Goal: Task Accomplishment & Management: Use online tool/utility

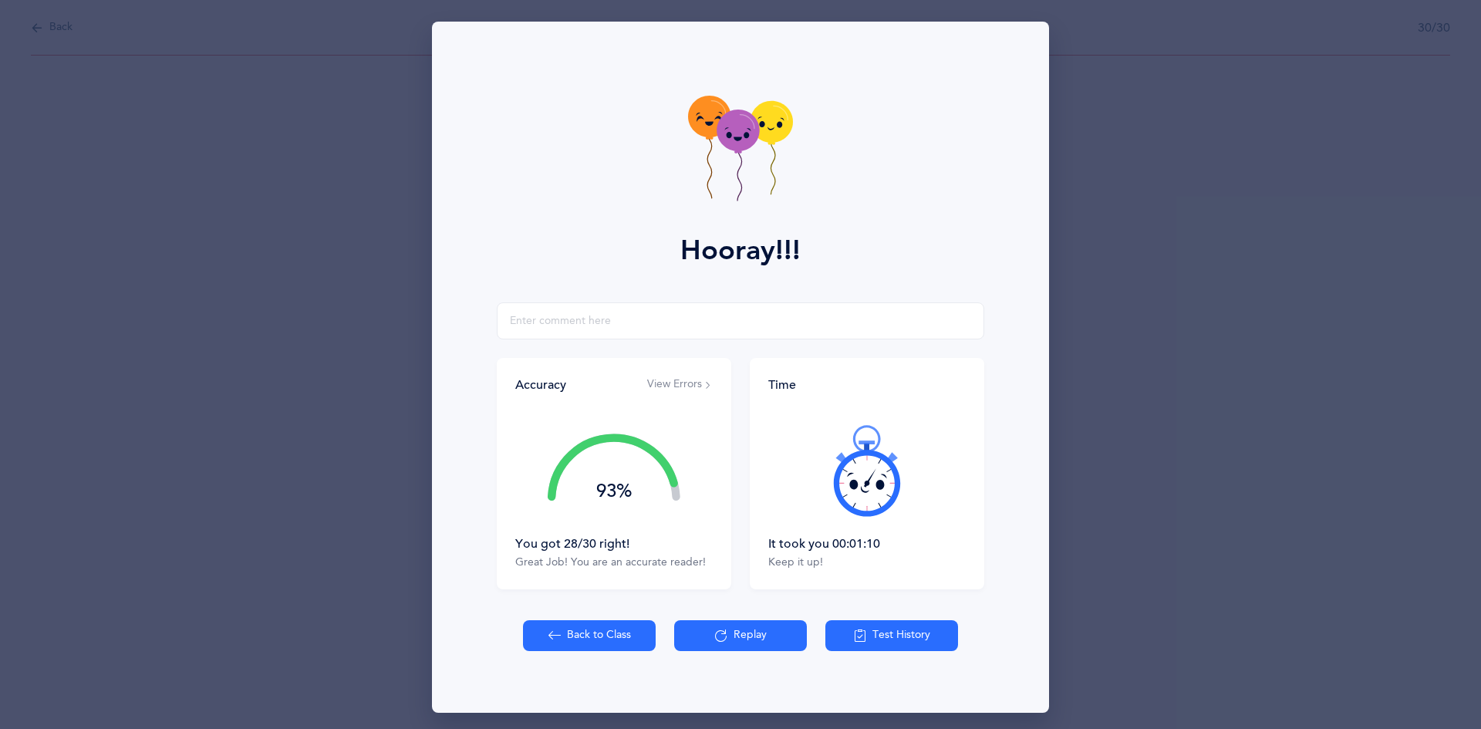
click at [581, 637] on button "Back to Class" at bounding box center [589, 635] width 133 height 31
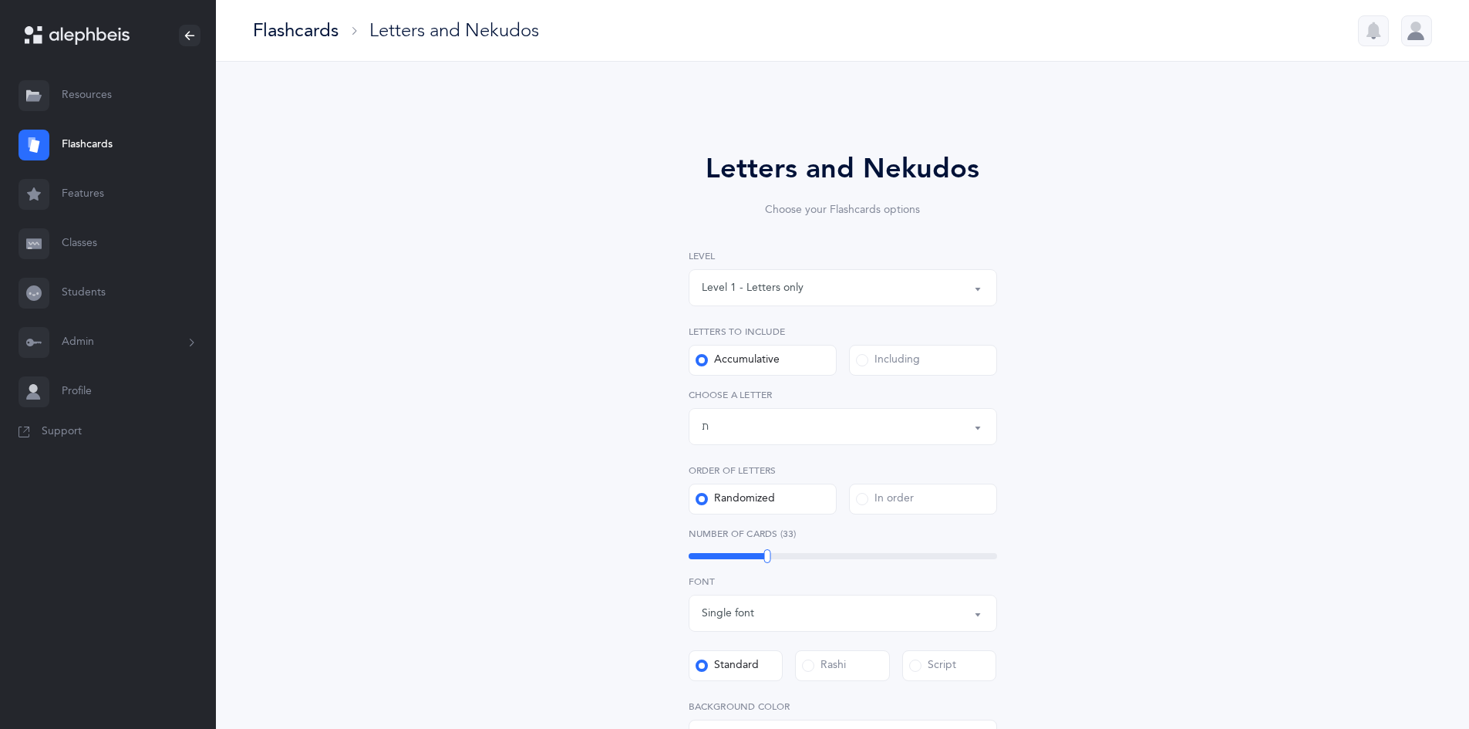
select select "27"
select select "single"
click at [896, 350] on label "Including" at bounding box center [923, 360] width 148 height 31
click at [0, 0] on input "Including" at bounding box center [0, 0] width 0 height 0
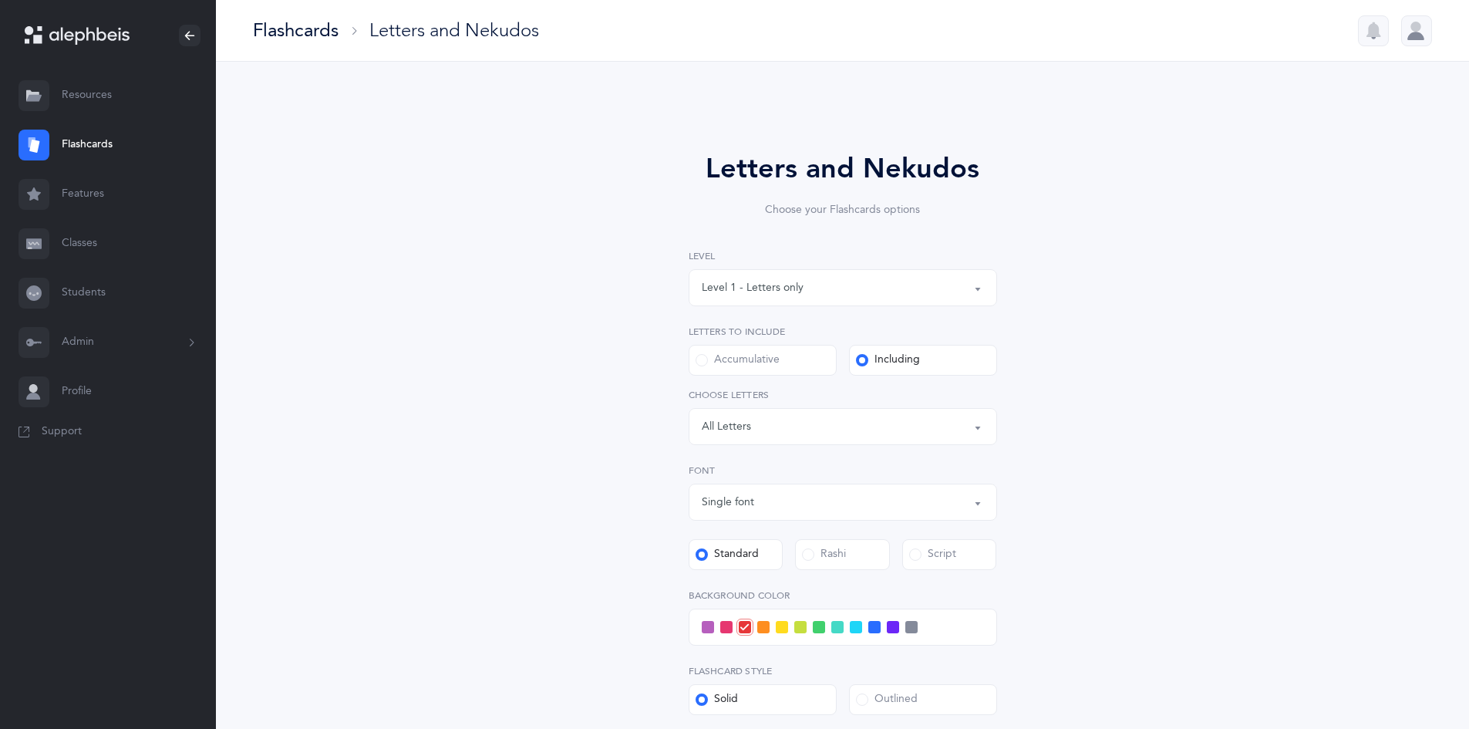
click at [898, 434] on div "Letters: All Letters" at bounding box center [843, 426] width 282 height 26
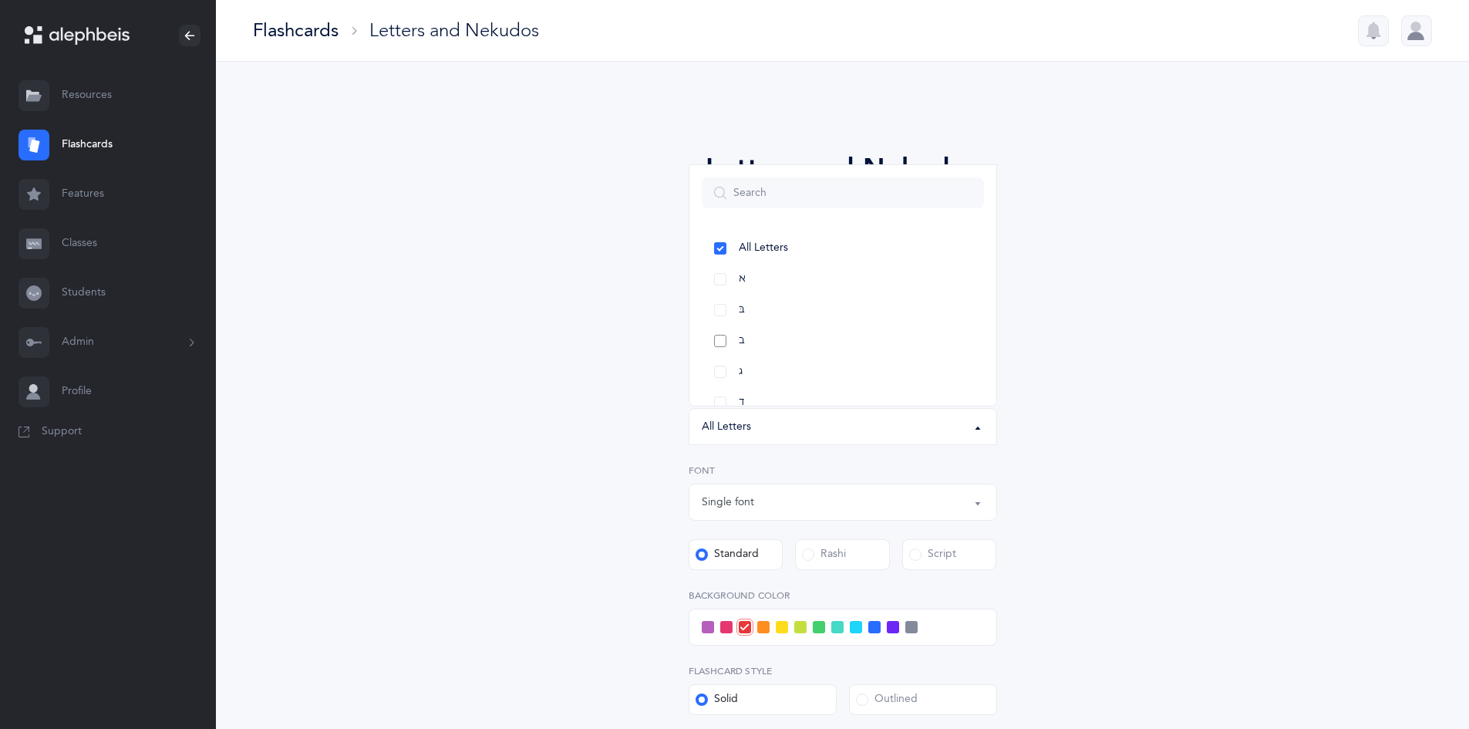
click at [927, 352] on link "ב" at bounding box center [843, 340] width 282 height 31
select select "2"
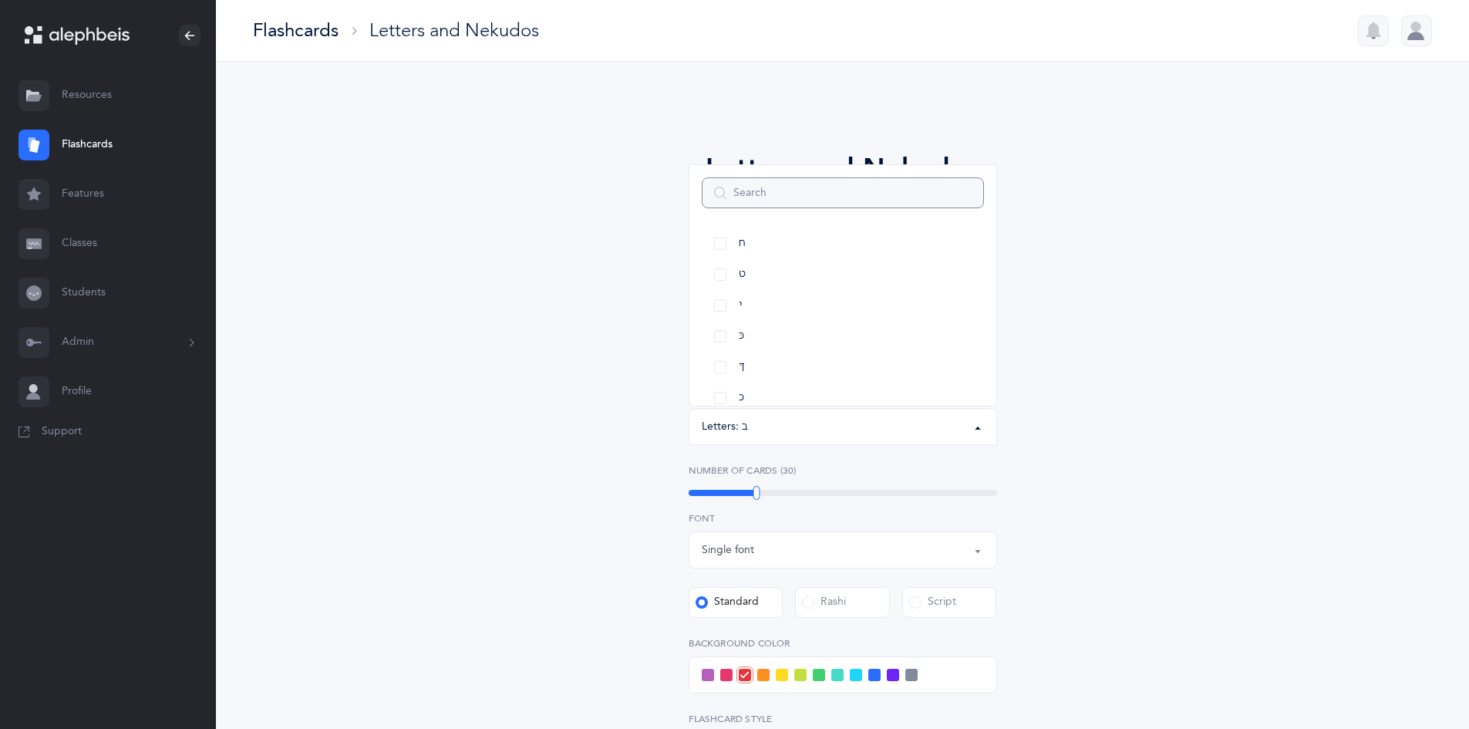
scroll to position [308, 0]
click at [888, 376] on link "כ" at bounding box center [843, 371] width 282 height 31
click at [1099, 504] on div "Letters and Nekudos Choose your Flashcards options Level 1 - Letters only Level…" at bounding box center [842, 533] width 703 height 857
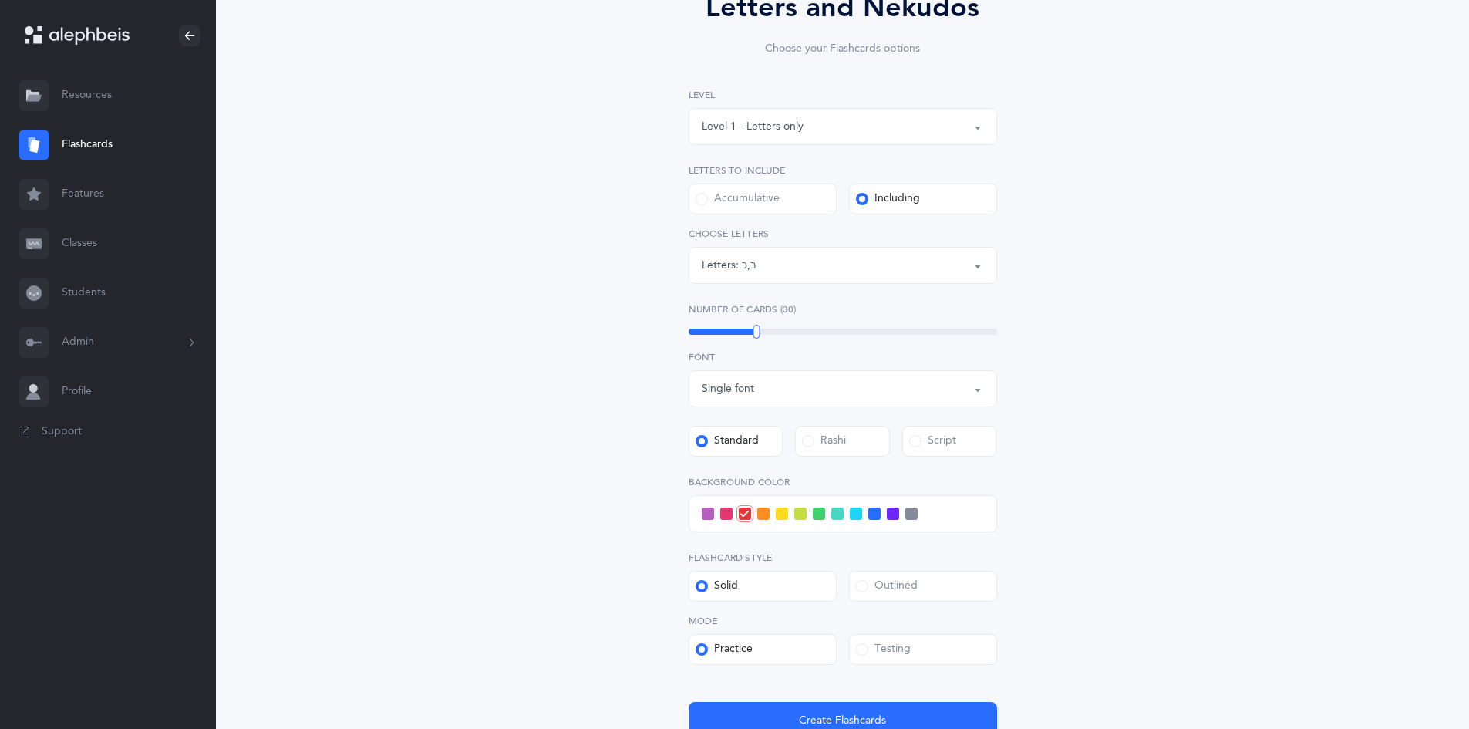
scroll to position [295, 0]
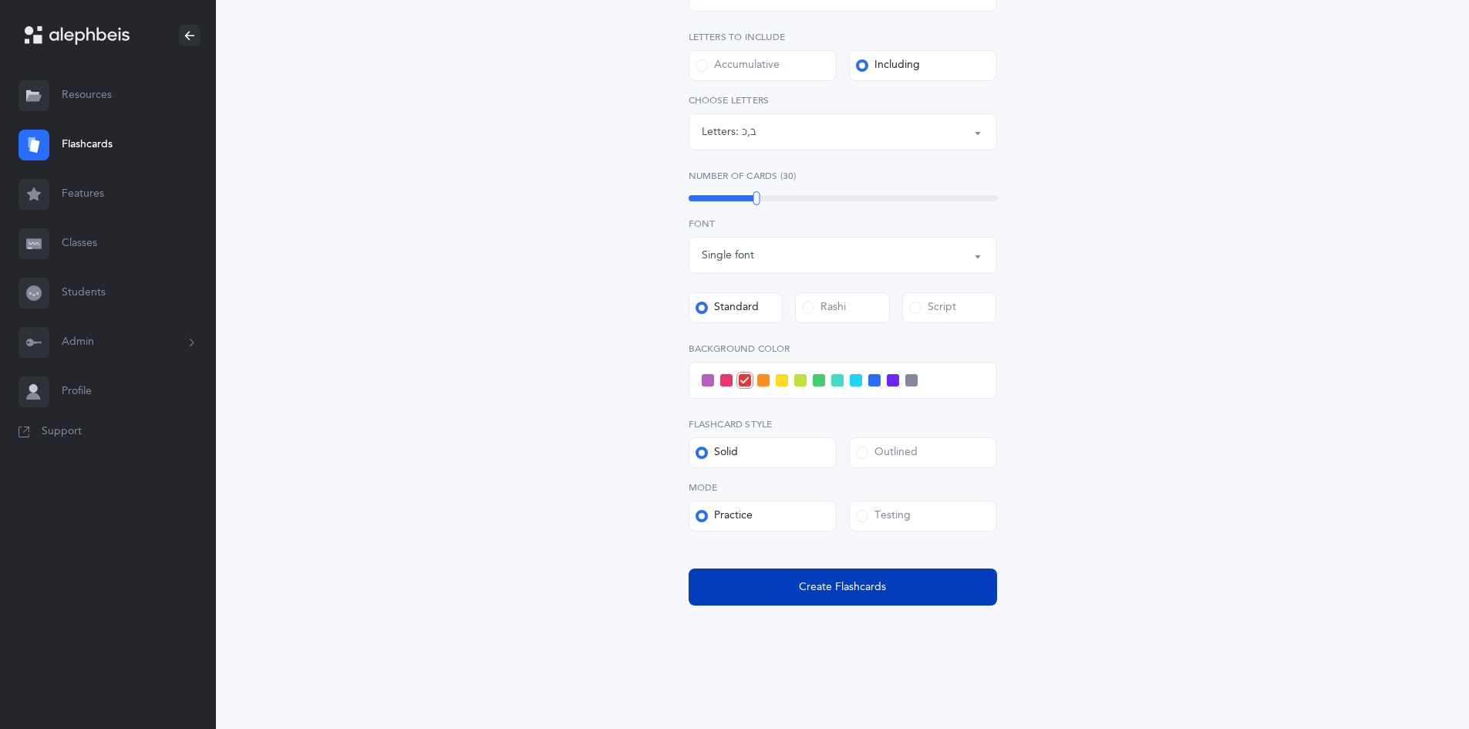
click at [840, 586] on span "Create Flashcards" at bounding box center [842, 587] width 87 height 16
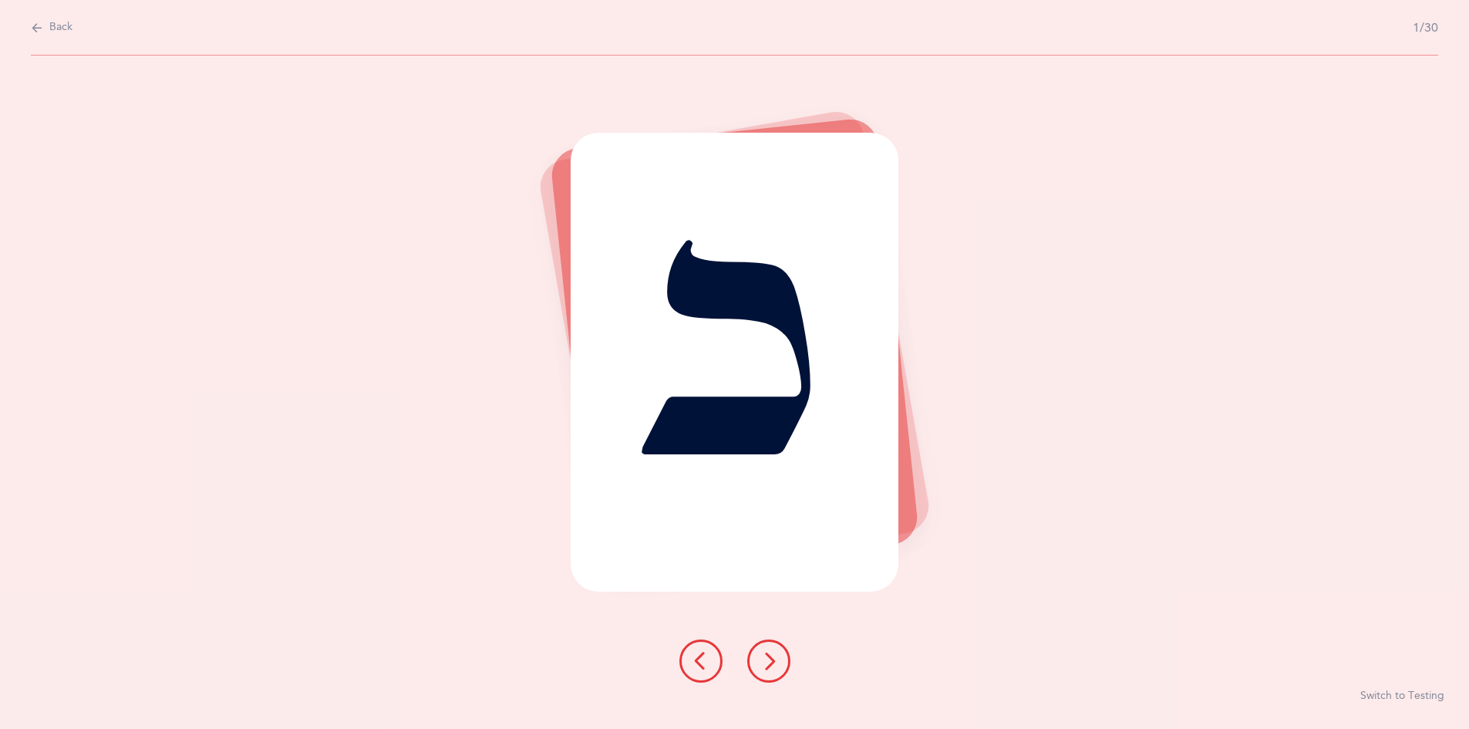
scroll to position [0, 0]
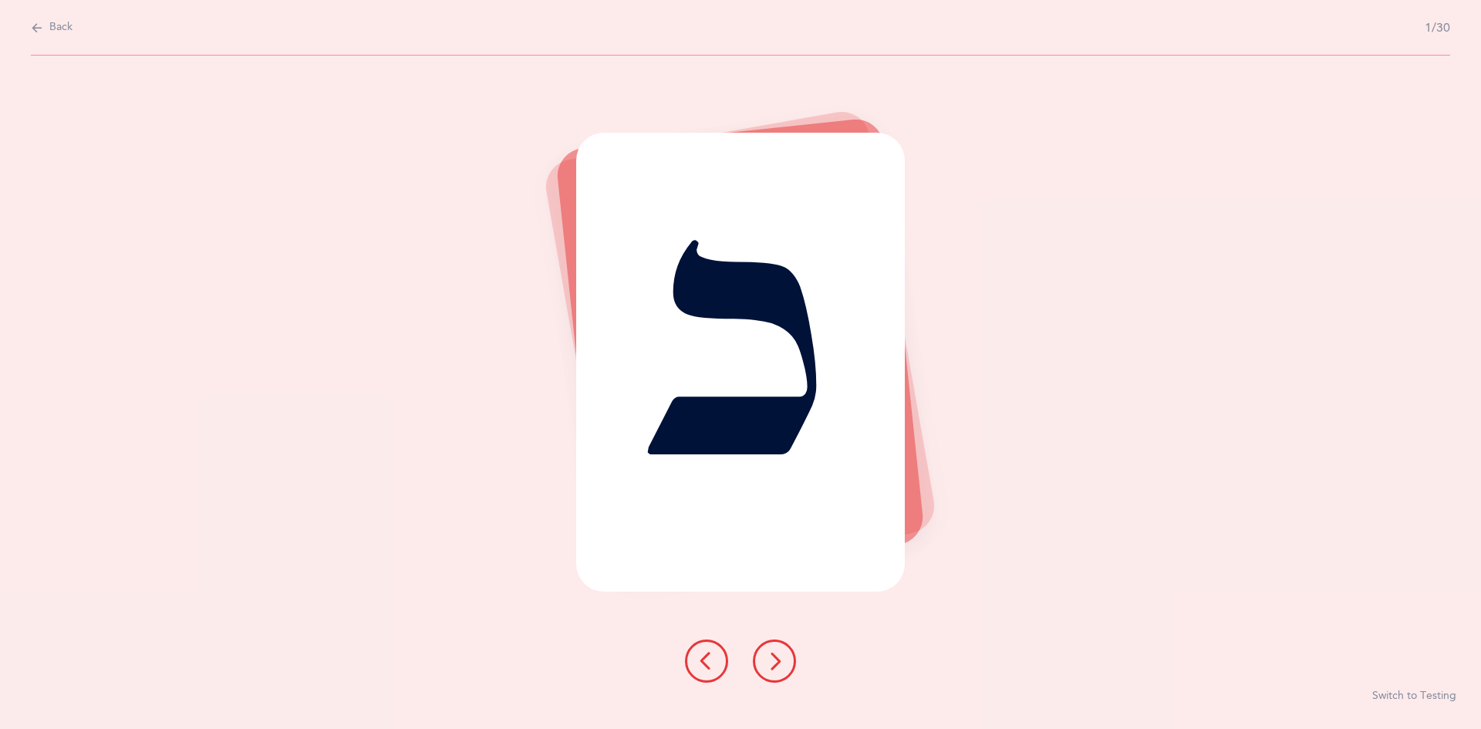
click at [45, 32] on button "Back" at bounding box center [52, 27] width 42 height 17
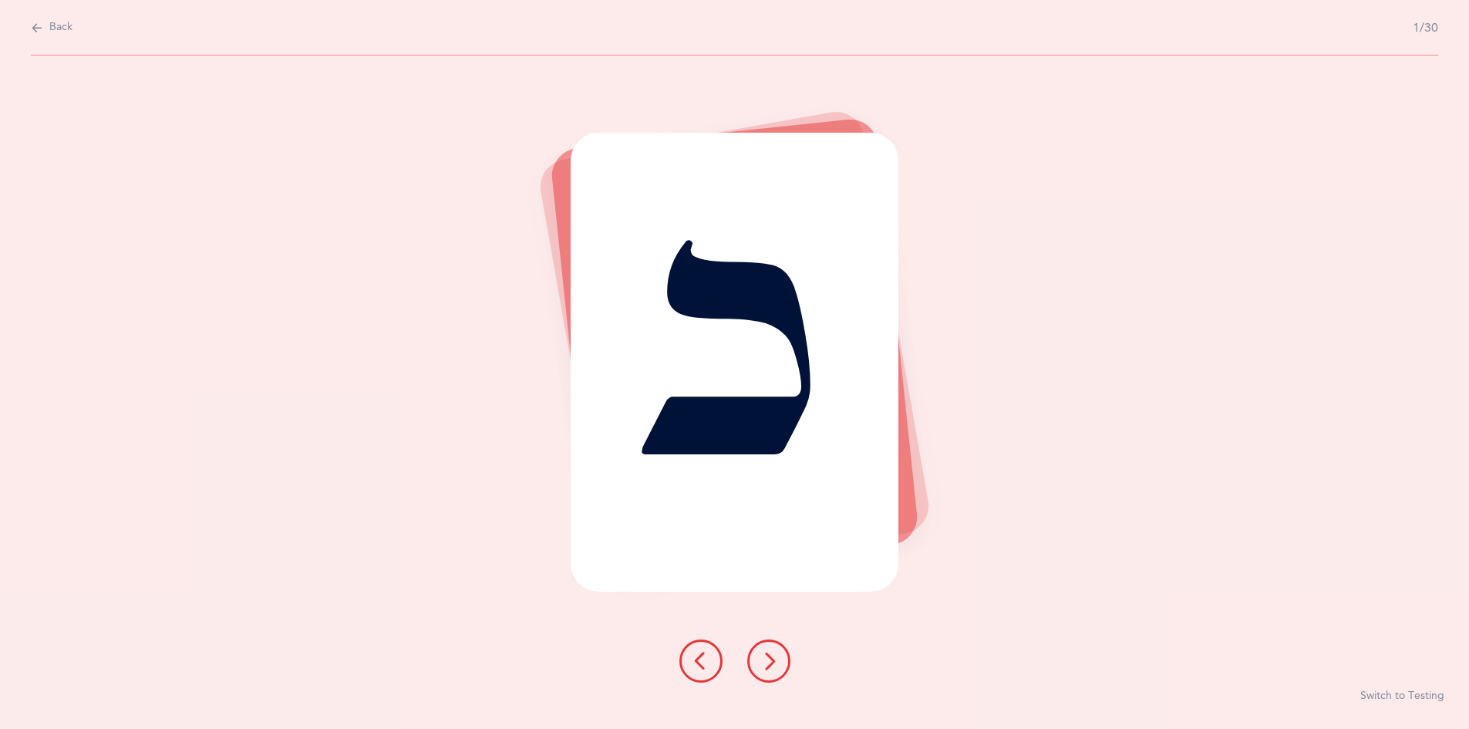
select select "2"
select select "single"
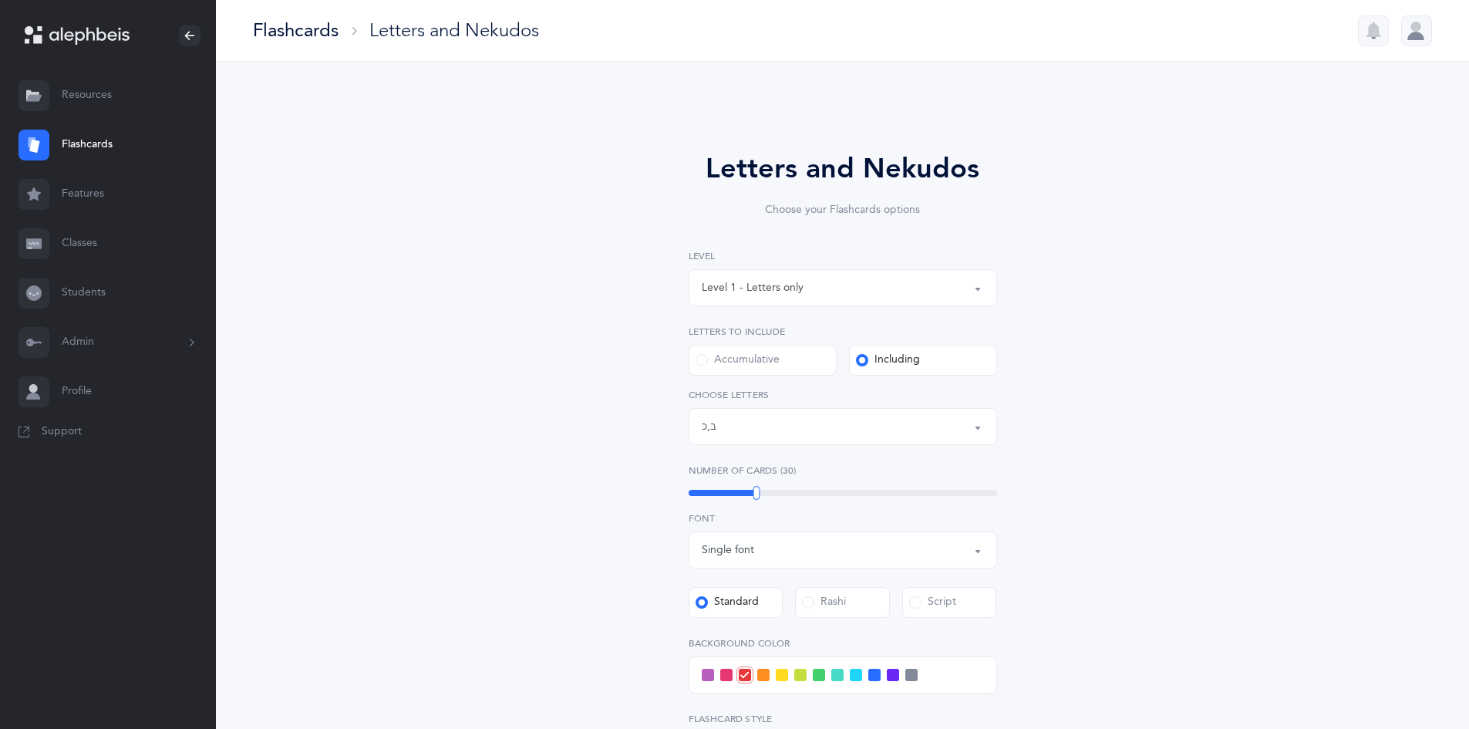
scroll to position [21, 0]
click at [786, 437] on div "Letters: ב , כ" at bounding box center [843, 426] width 282 height 26
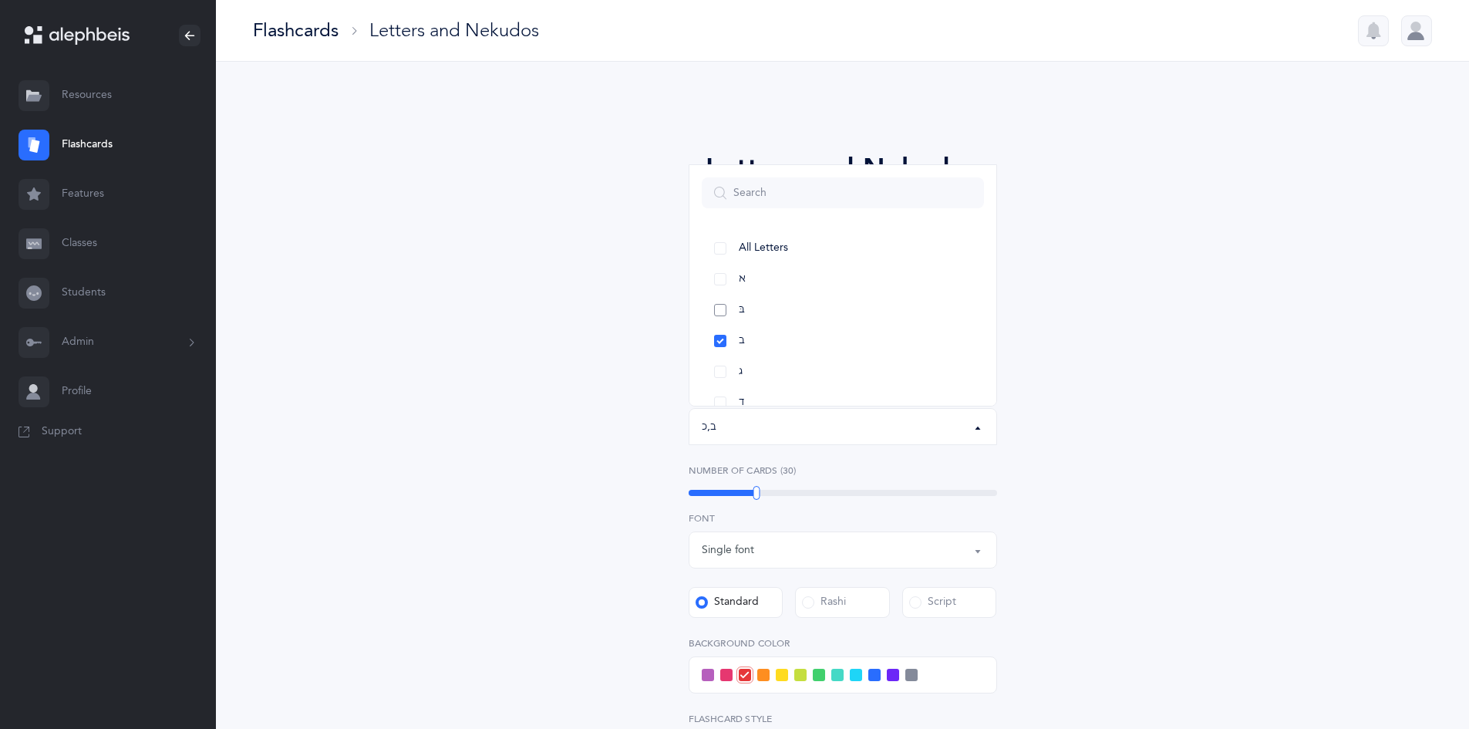
click at [744, 311] on span "בּ" at bounding box center [742, 310] width 6 height 14
select select "81"
click at [753, 322] on link "כּ" at bounding box center [843, 310] width 282 height 31
click at [766, 345] on link "ךּ" at bounding box center [843, 340] width 282 height 31
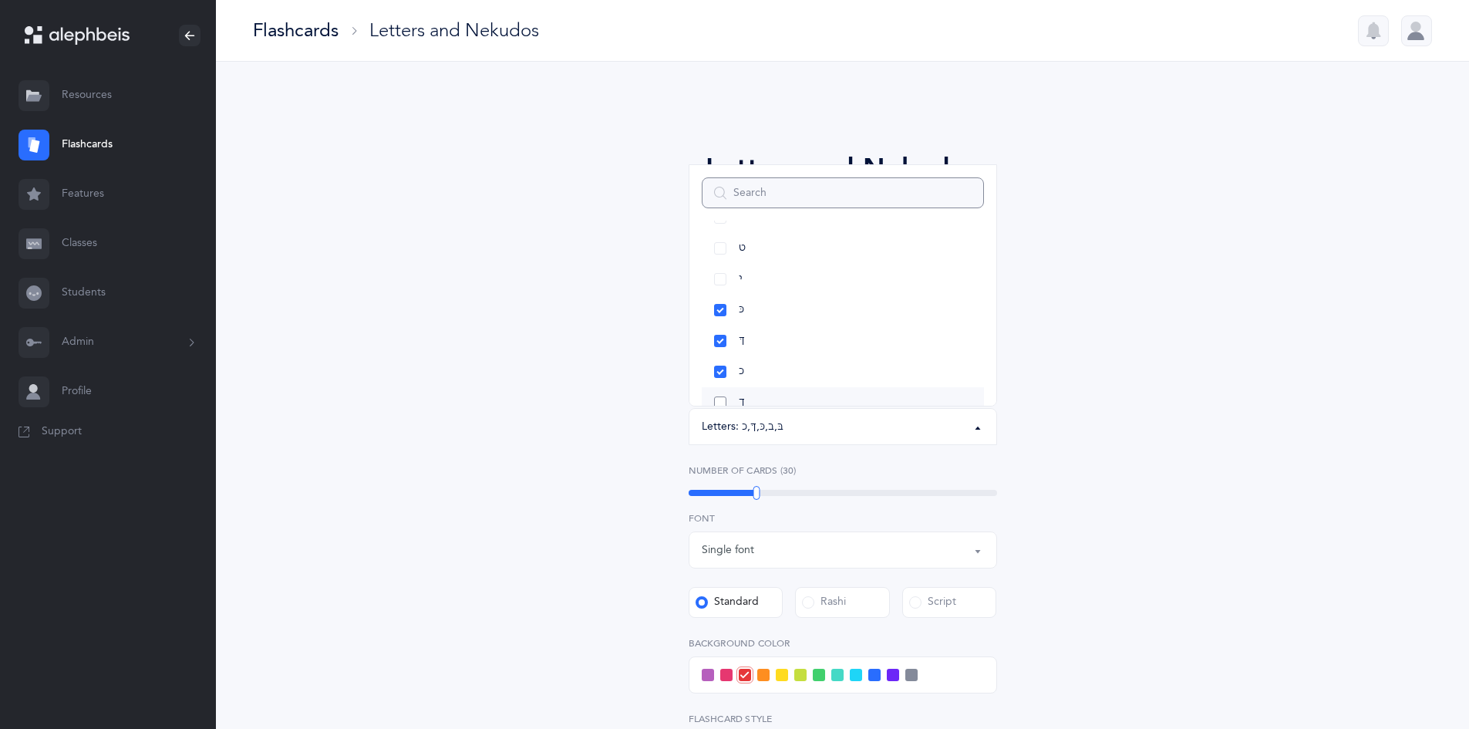
scroll to position [386, 0]
click at [778, 332] on link "ך" at bounding box center [843, 325] width 282 height 31
click at [1261, 396] on div "Letters and Nekudos Choose your Flashcards options Level 1 - Letters only Level…" at bounding box center [842, 543] width 1253 height 962
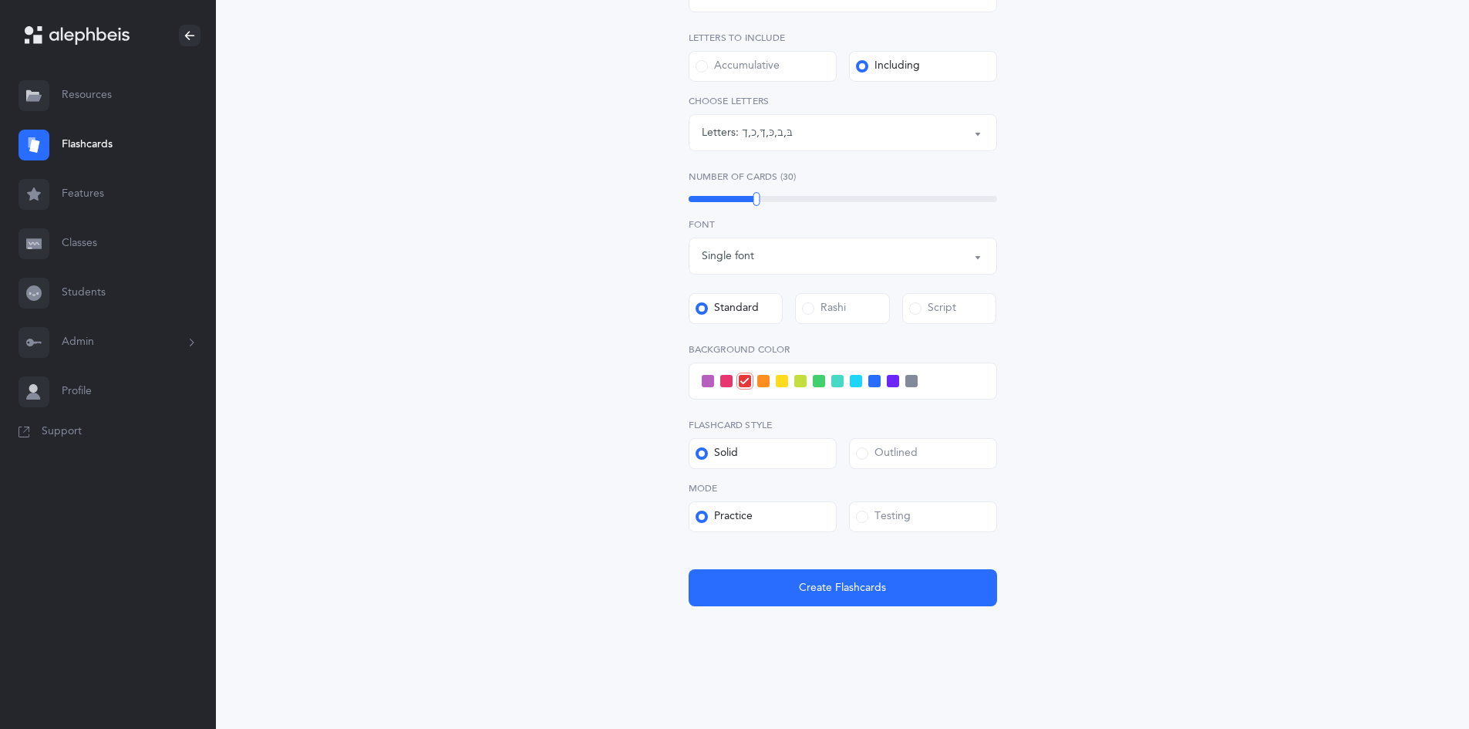
scroll to position [295, 0]
click at [864, 592] on span "Create Flashcards" at bounding box center [842, 587] width 87 height 16
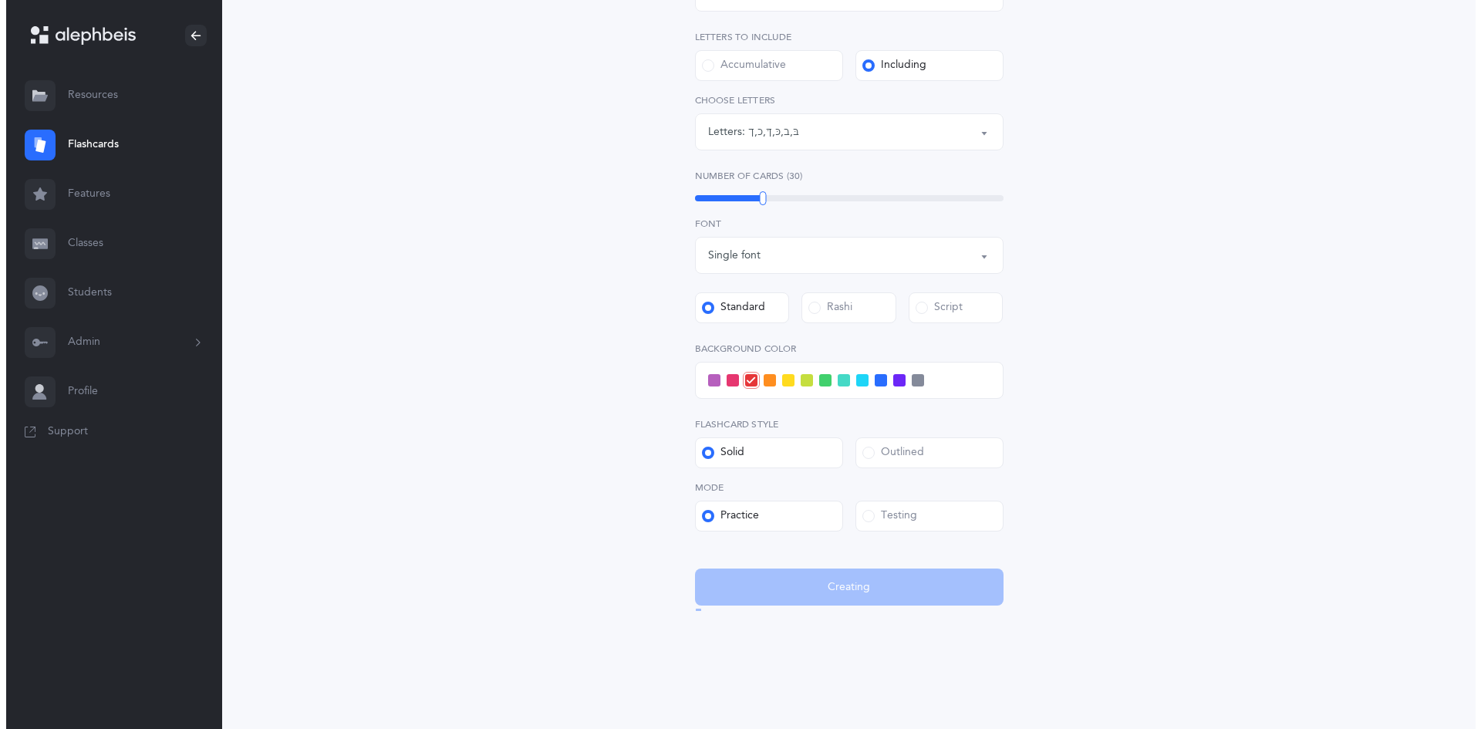
scroll to position [0, 0]
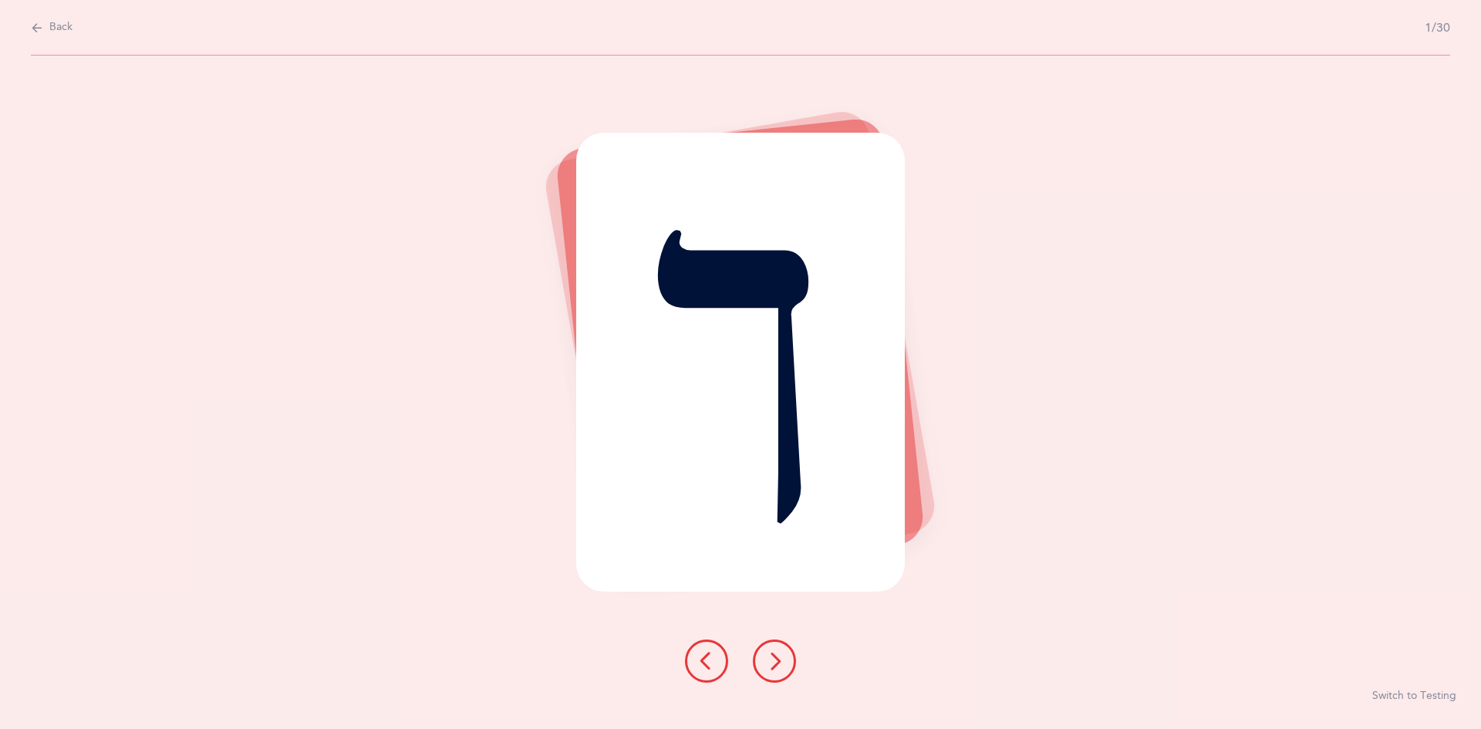
click at [770, 659] on icon at bounding box center [774, 661] width 19 height 19
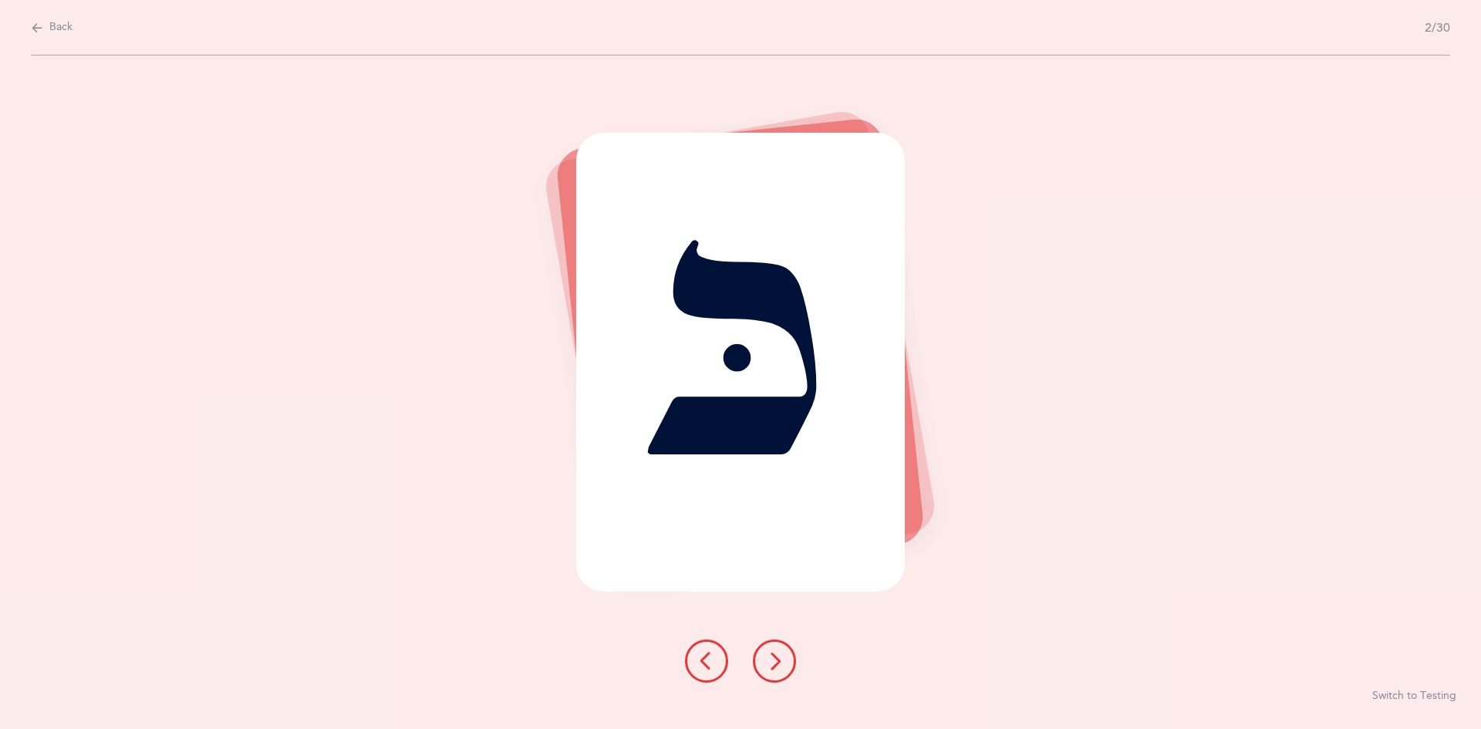
click at [777, 652] on icon at bounding box center [774, 661] width 19 height 19
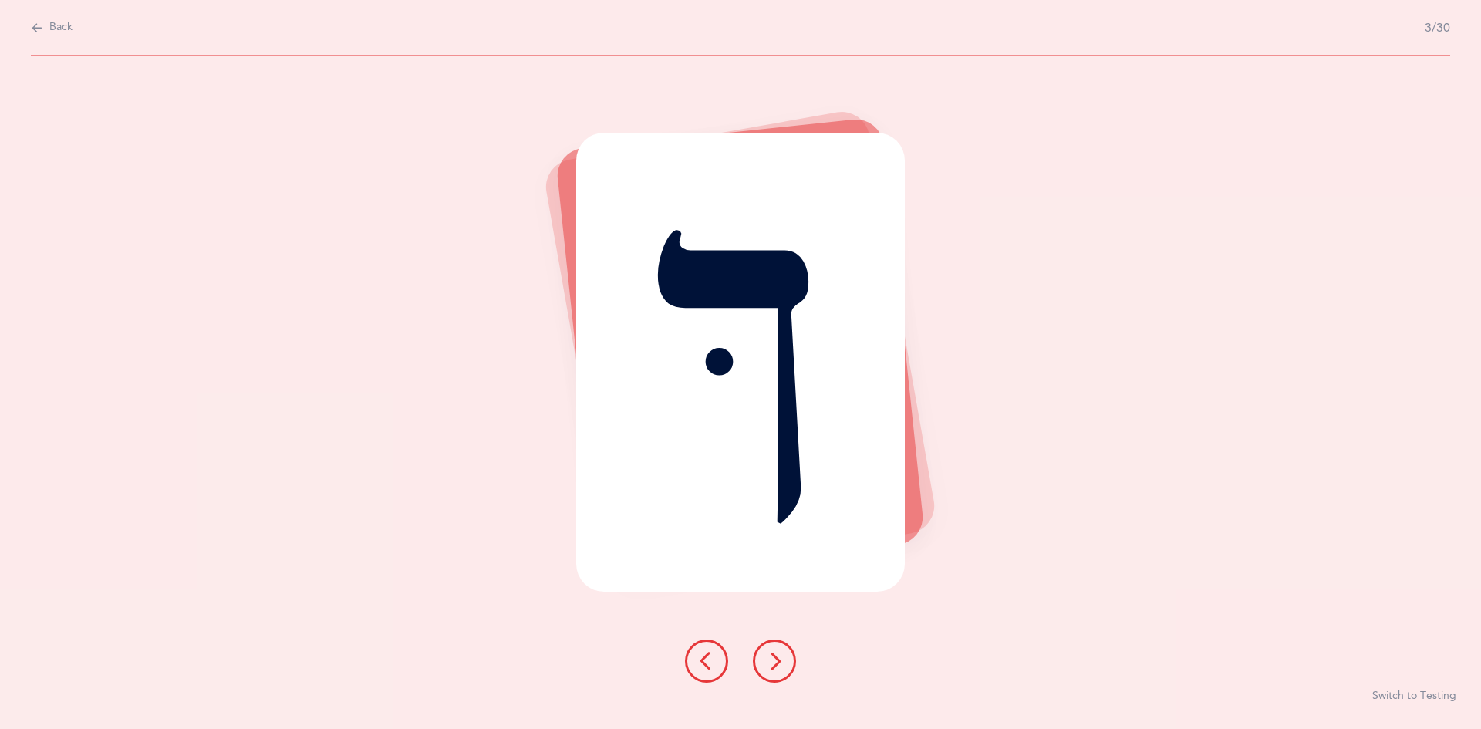
click at [770, 659] on icon at bounding box center [774, 661] width 19 height 19
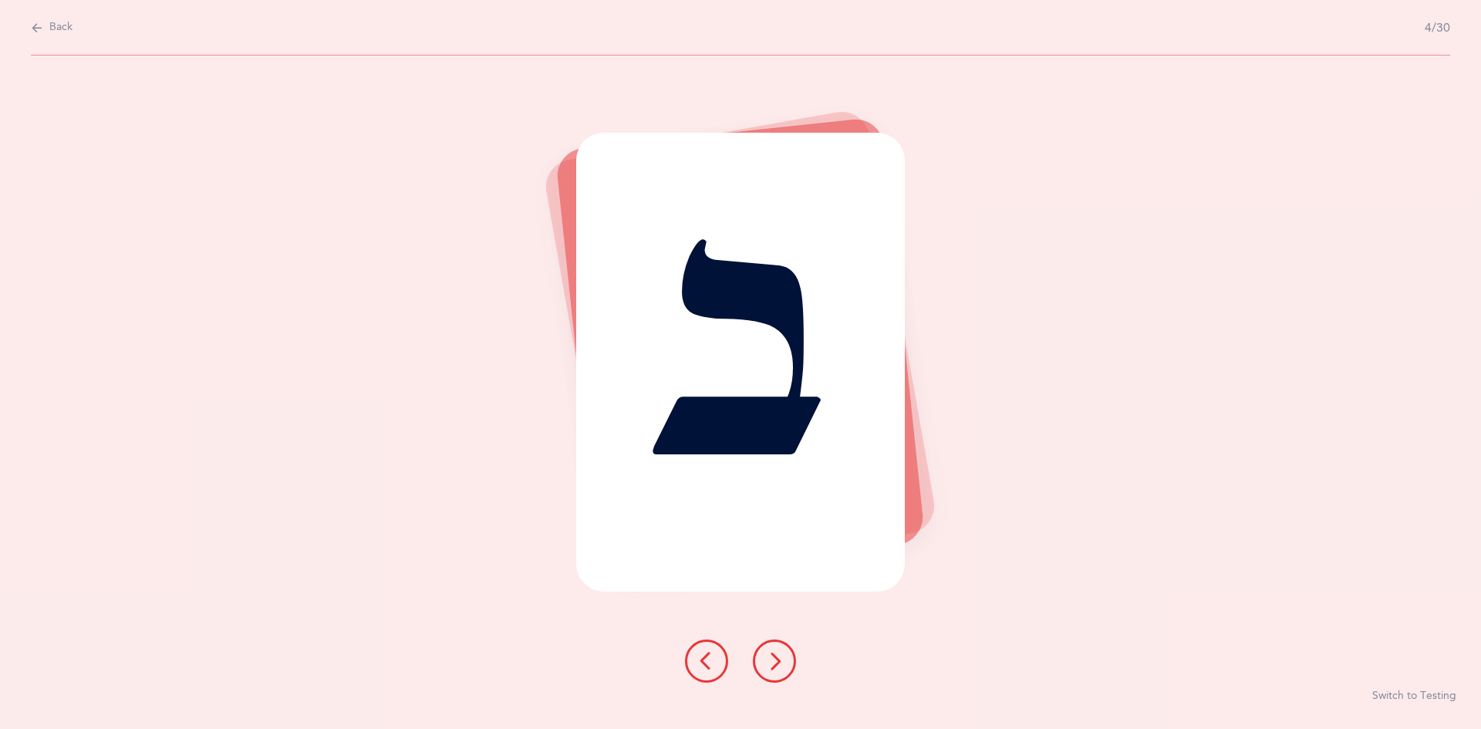
click at [766, 654] on icon at bounding box center [774, 661] width 19 height 19
click at [764, 651] on button at bounding box center [774, 660] width 43 height 43
click at [773, 655] on icon at bounding box center [774, 661] width 19 height 19
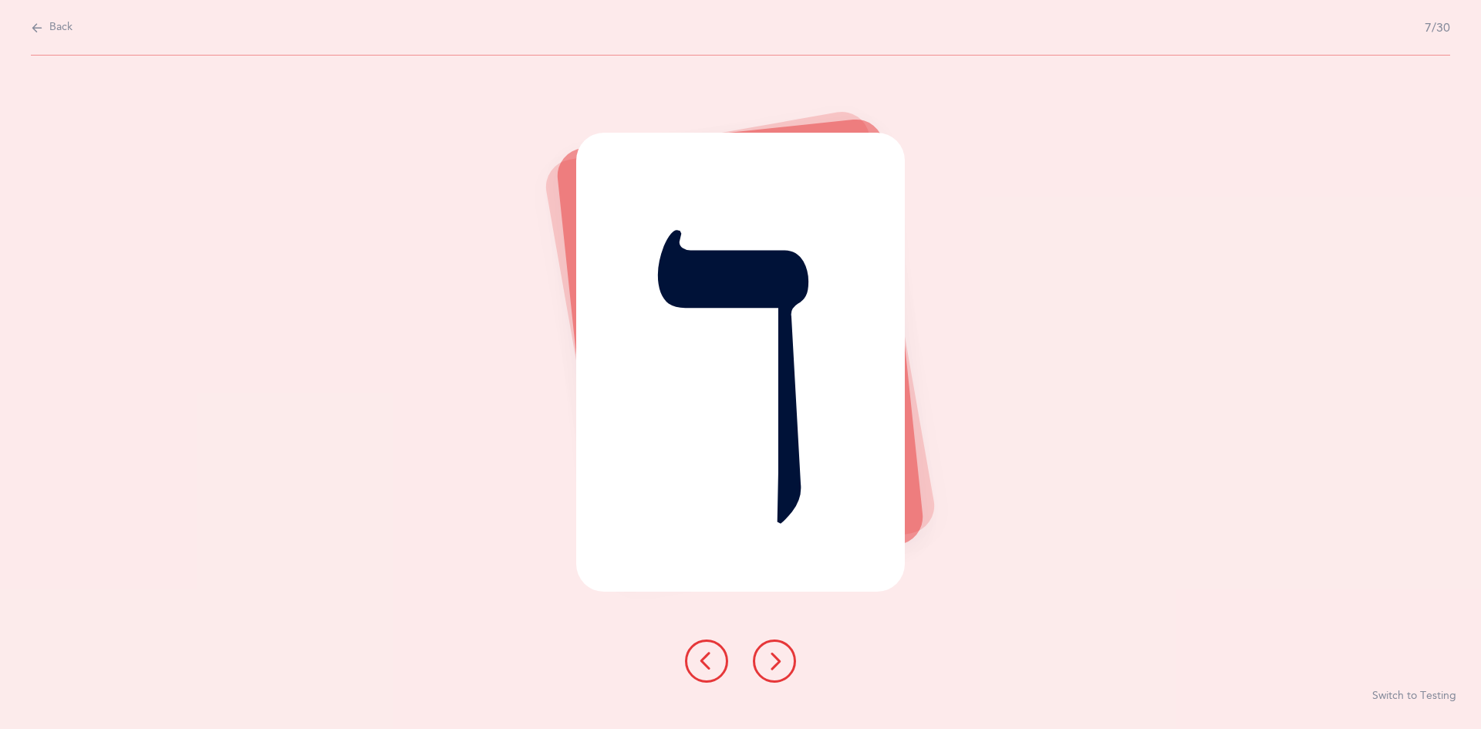
click at [772, 652] on icon at bounding box center [774, 661] width 19 height 19
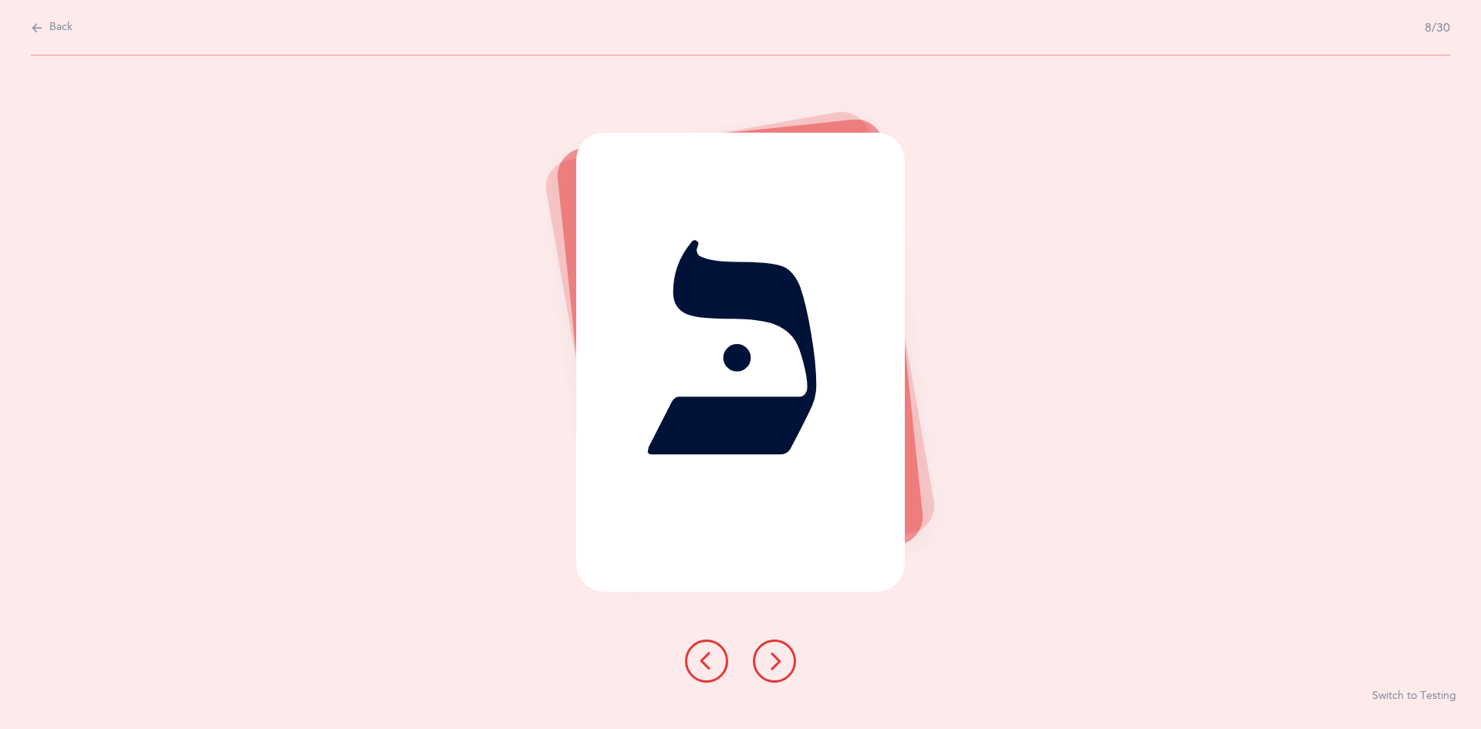
click at [772, 657] on icon at bounding box center [774, 661] width 19 height 19
click at [767, 659] on icon at bounding box center [774, 661] width 19 height 19
click at [769, 659] on icon at bounding box center [774, 661] width 19 height 19
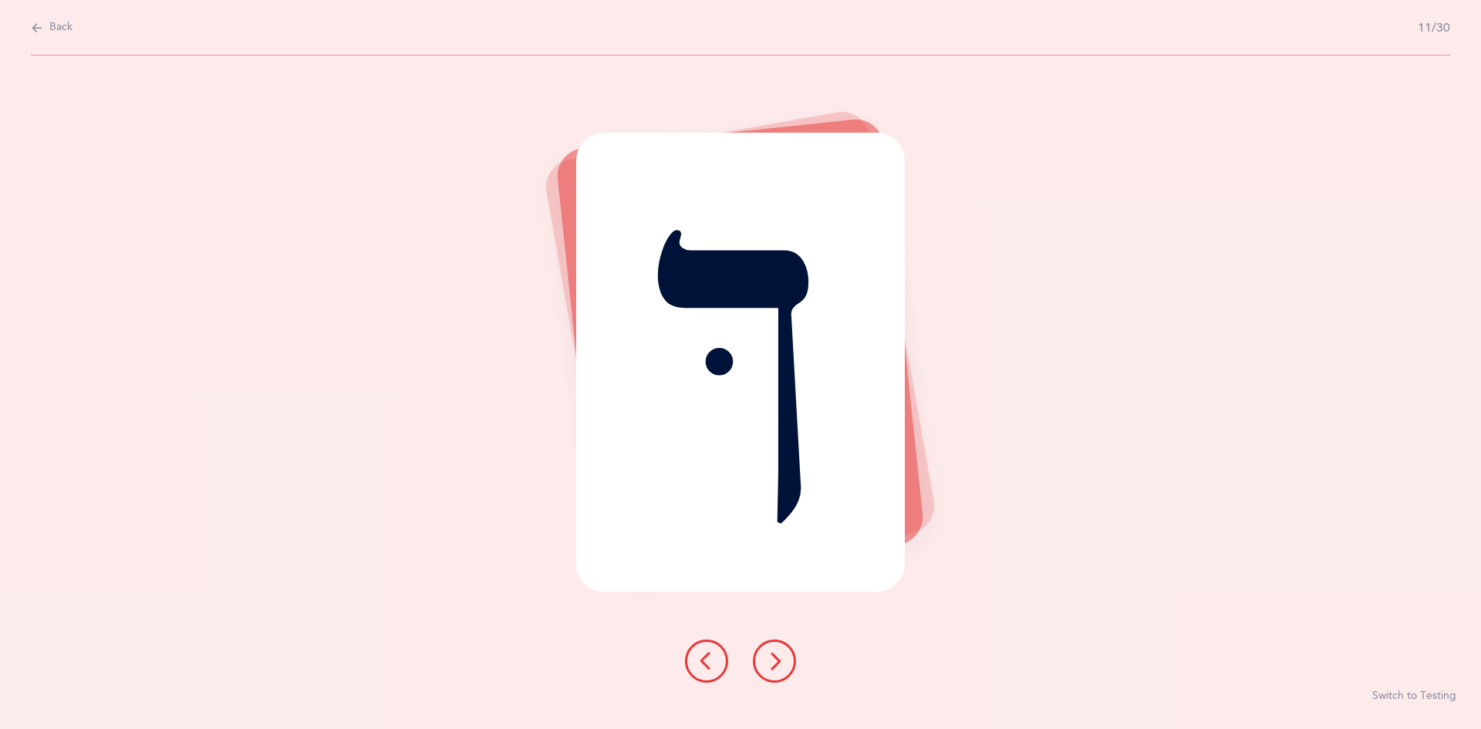
click at [773, 655] on icon at bounding box center [774, 661] width 19 height 19
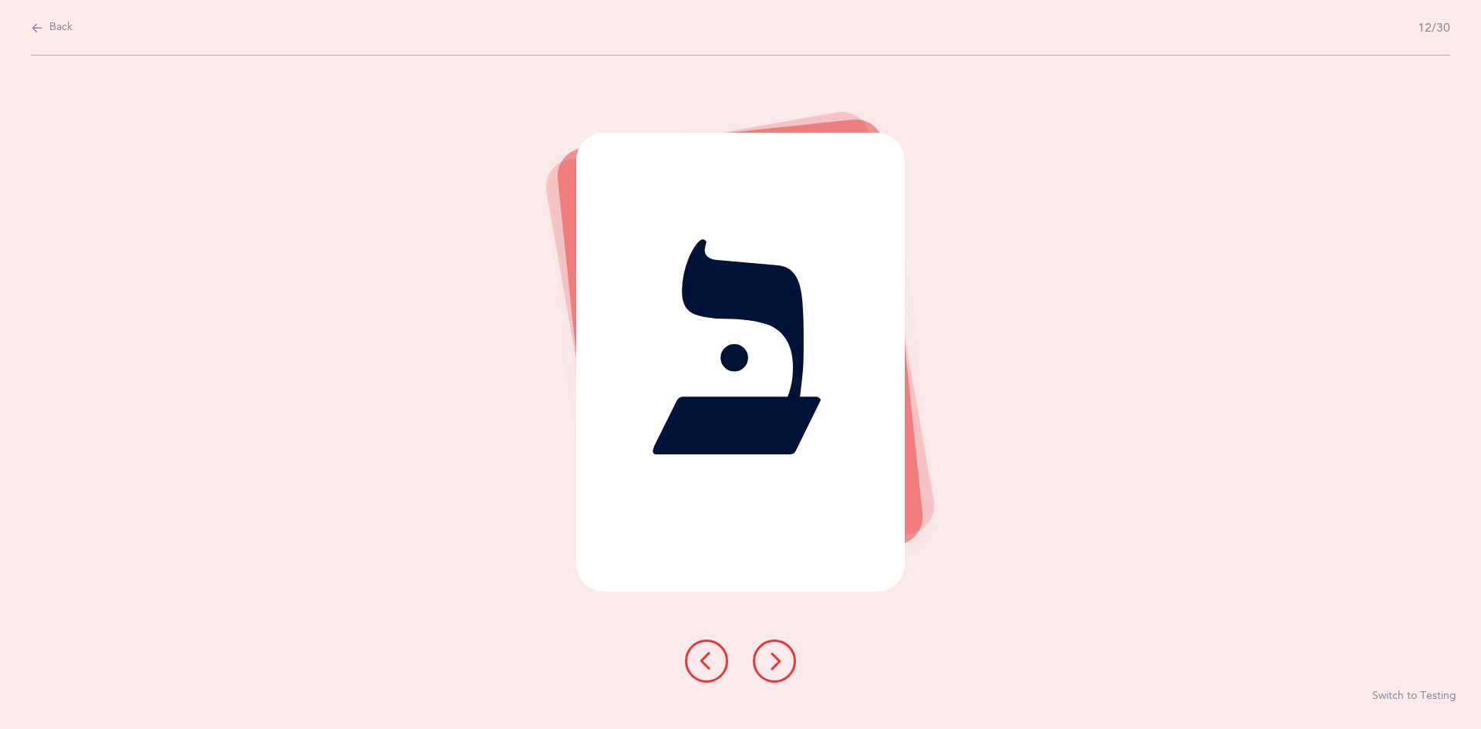
click at [775, 657] on icon at bounding box center [774, 661] width 19 height 19
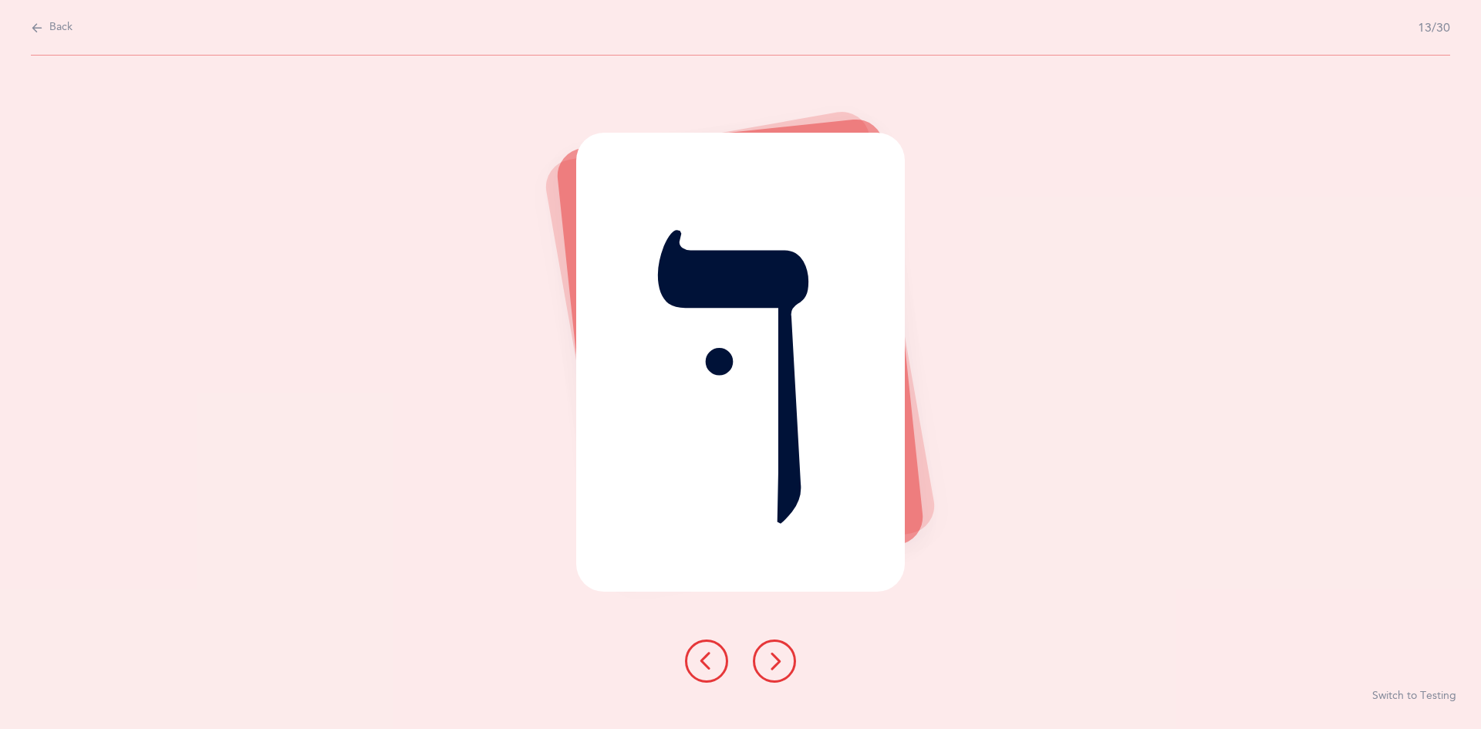
click at [780, 661] on icon at bounding box center [774, 661] width 19 height 19
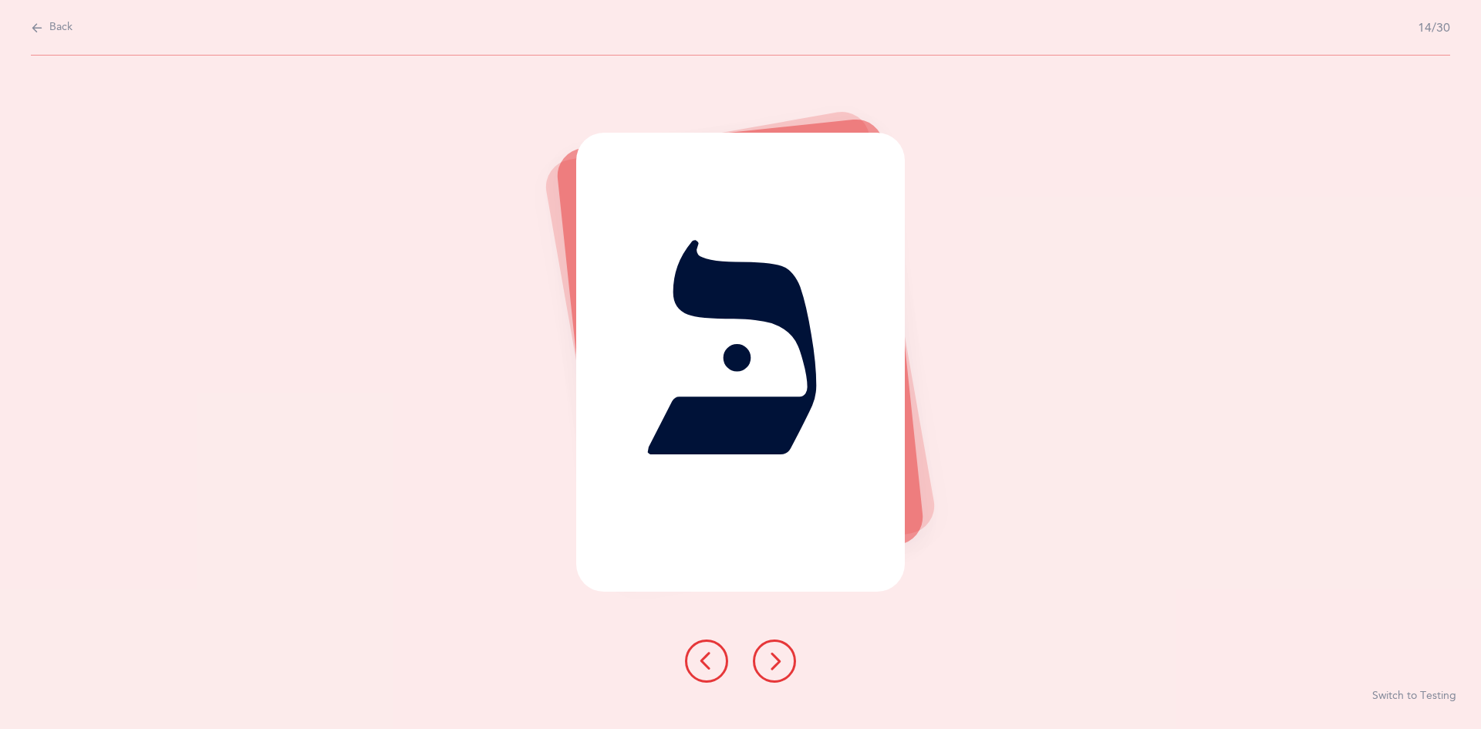
click at [772, 662] on icon at bounding box center [774, 661] width 19 height 19
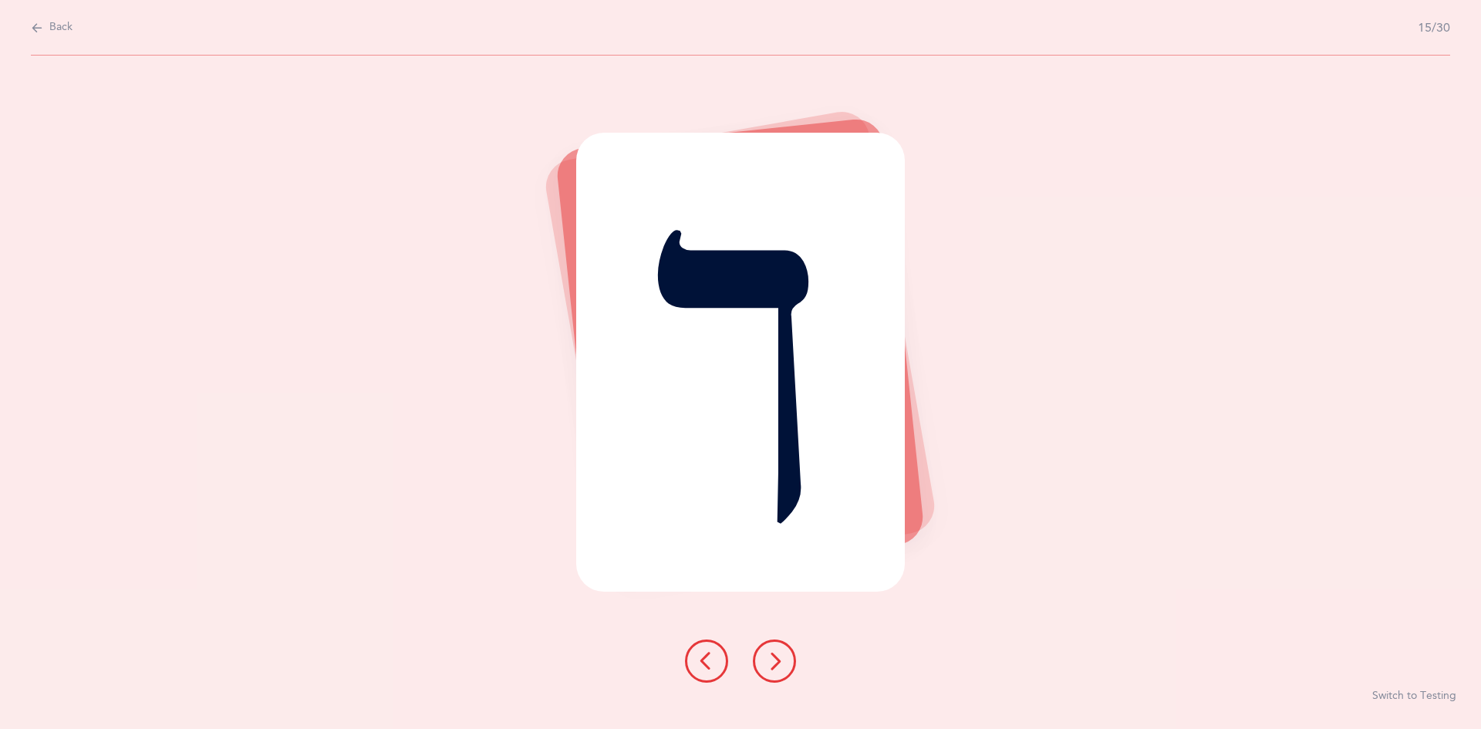
click at [776, 661] on icon at bounding box center [774, 661] width 19 height 19
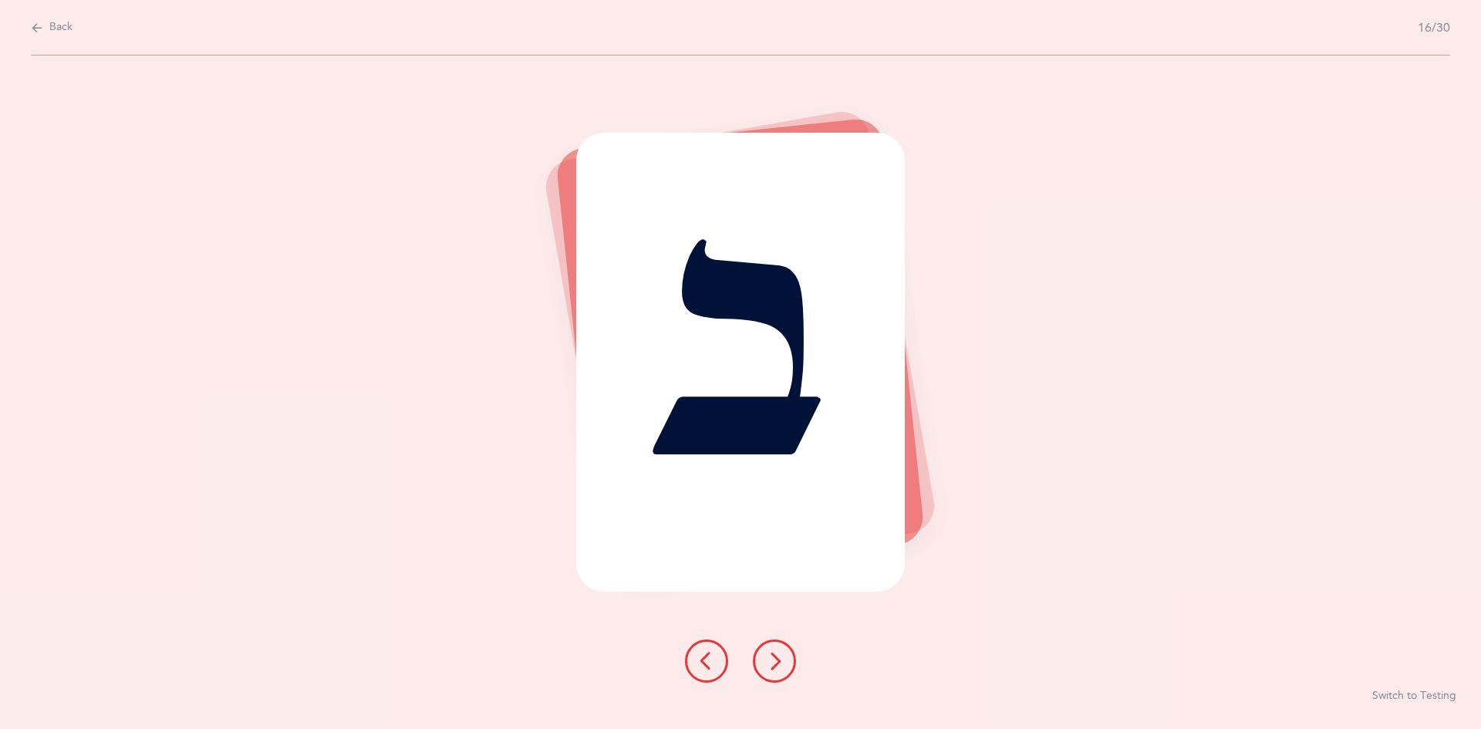
click at [770, 668] on icon at bounding box center [774, 661] width 19 height 19
click at [777, 662] on icon at bounding box center [774, 661] width 19 height 19
click at [777, 652] on icon at bounding box center [774, 661] width 19 height 19
click at [773, 657] on icon at bounding box center [774, 661] width 19 height 19
click at [773, 647] on button at bounding box center [774, 660] width 43 height 43
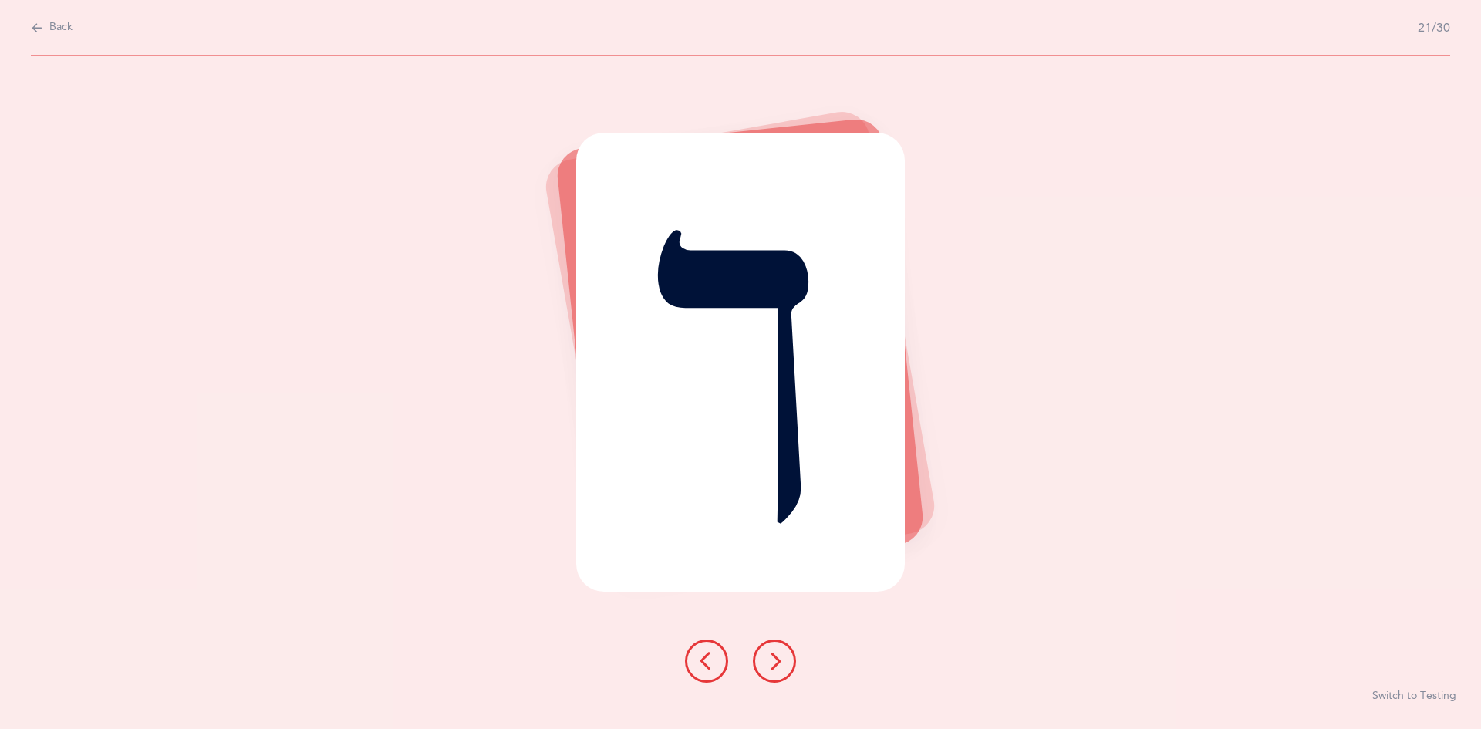
click at [772, 656] on icon at bounding box center [774, 661] width 19 height 19
click at [769, 652] on icon at bounding box center [774, 661] width 19 height 19
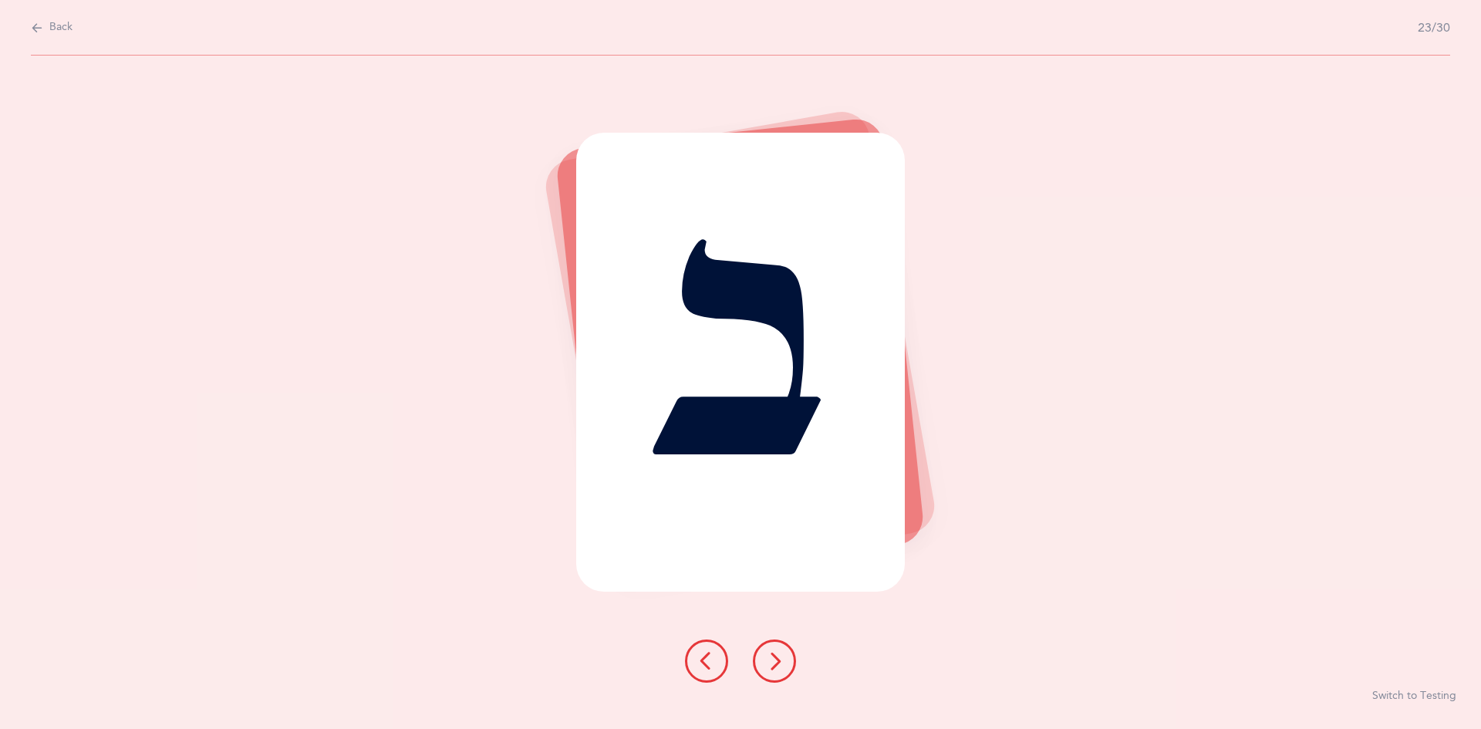
click at [770, 662] on icon at bounding box center [774, 661] width 19 height 19
click at [768, 652] on icon at bounding box center [774, 661] width 19 height 19
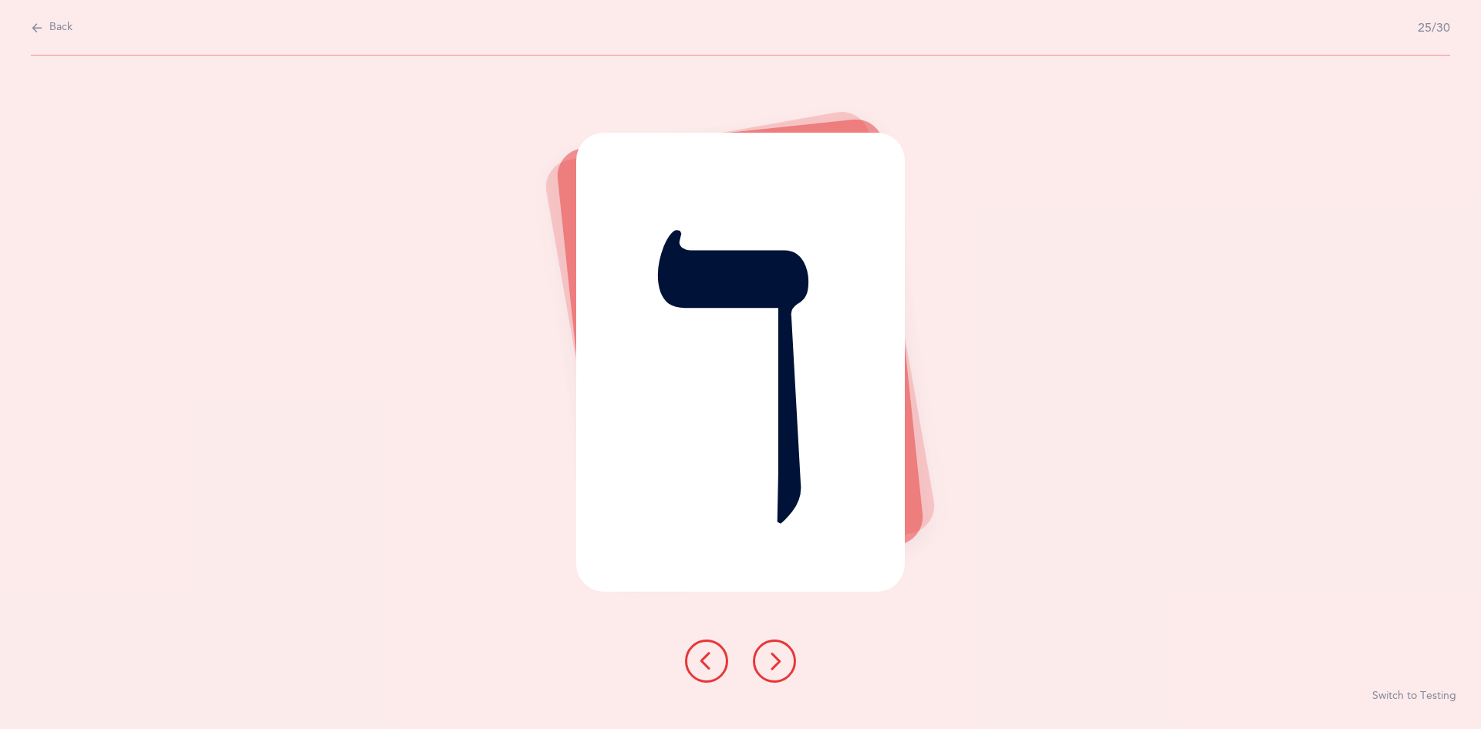
click at [776, 657] on icon at bounding box center [774, 661] width 19 height 19
click at [771, 653] on icon at bounding box center [774, 661] width 19 height 19
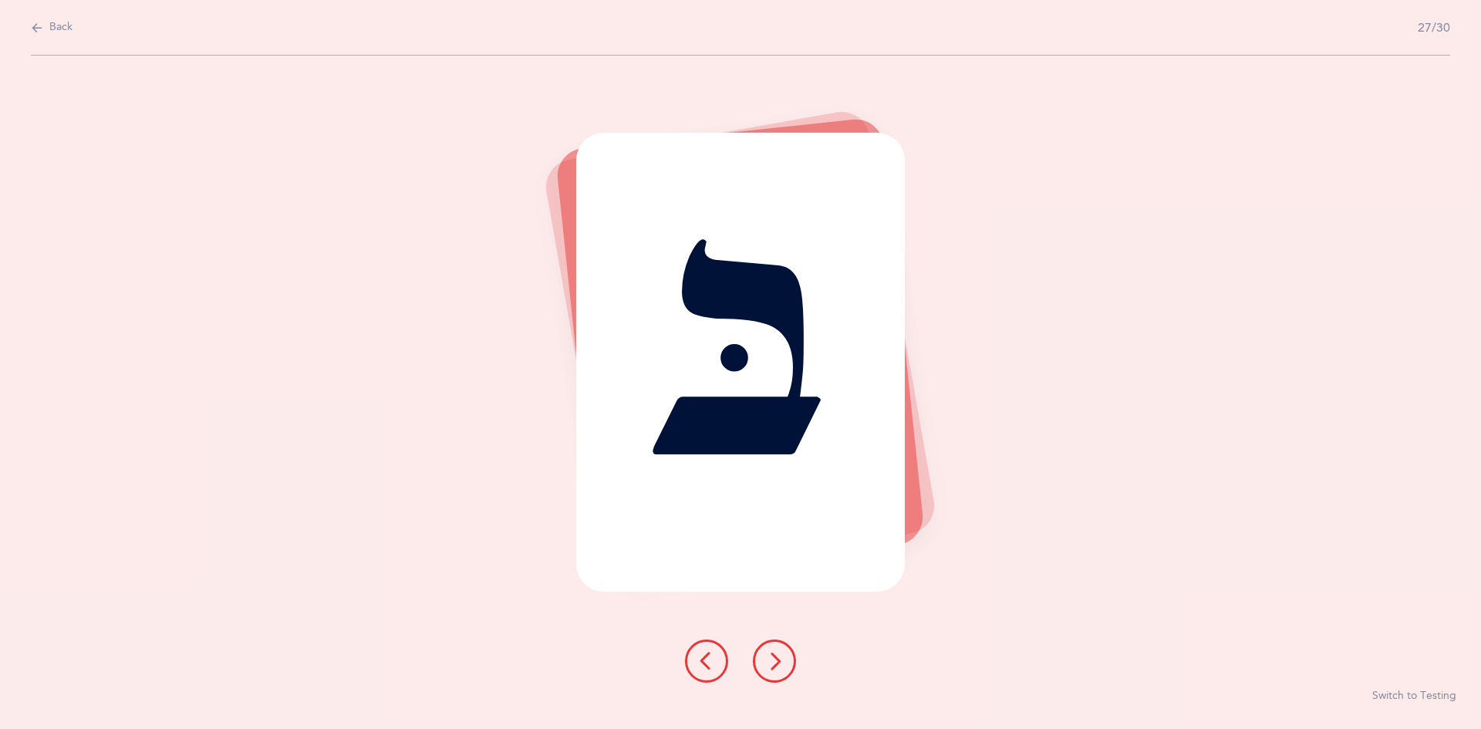
click at [772, 655] on icon at bounding box center [774, 661] width 19 height 19
click at [770, 660] on icon at bounding box center [774, 661] width 19 height 19
click at [770, 655] on icon at bounding box center [774, 661] width 19 height 19
click at [777, 655] on icon at bounding box center [774, 661] width 19 height 19
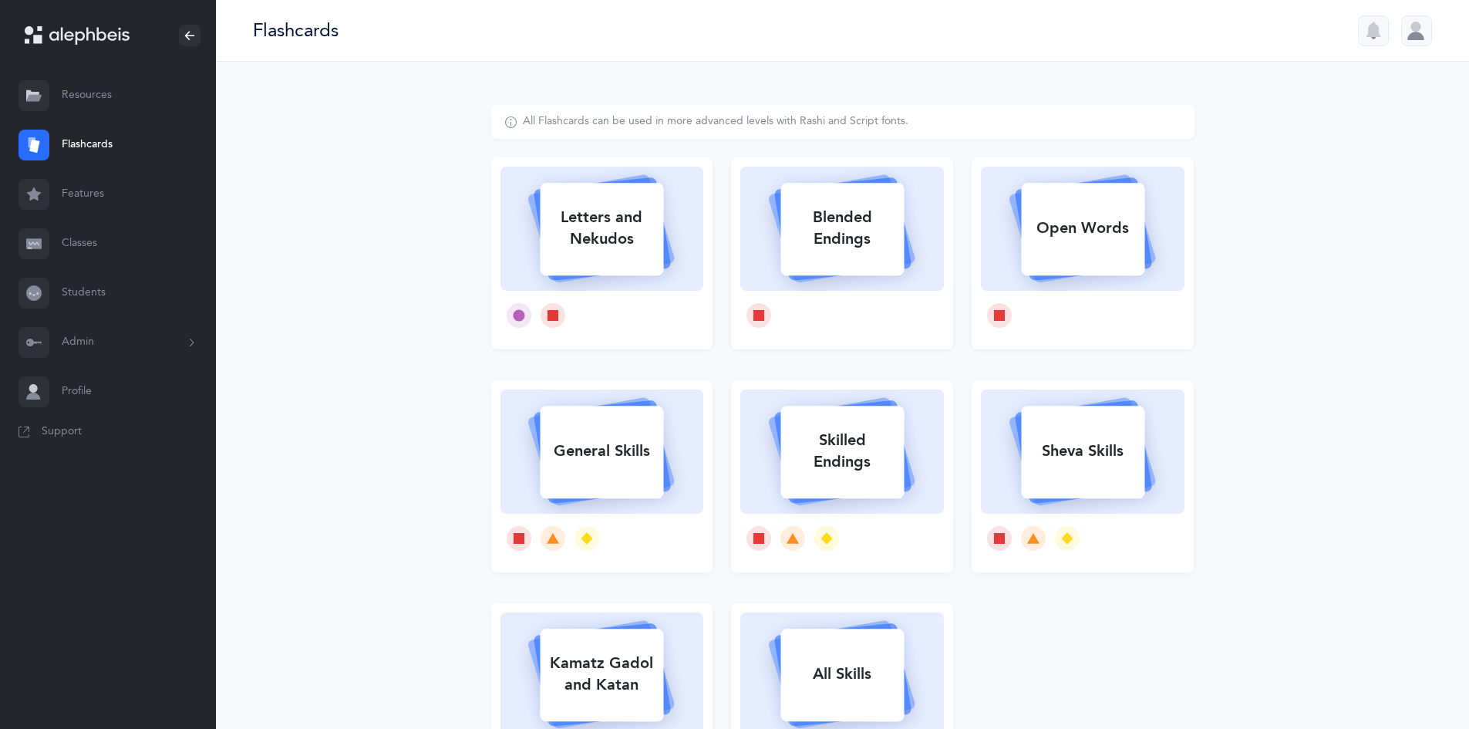
click at [541, 211] on div "Letters and Nekudos" at bounding box center [601, 228] width 123 height 62
select select
select select "single"
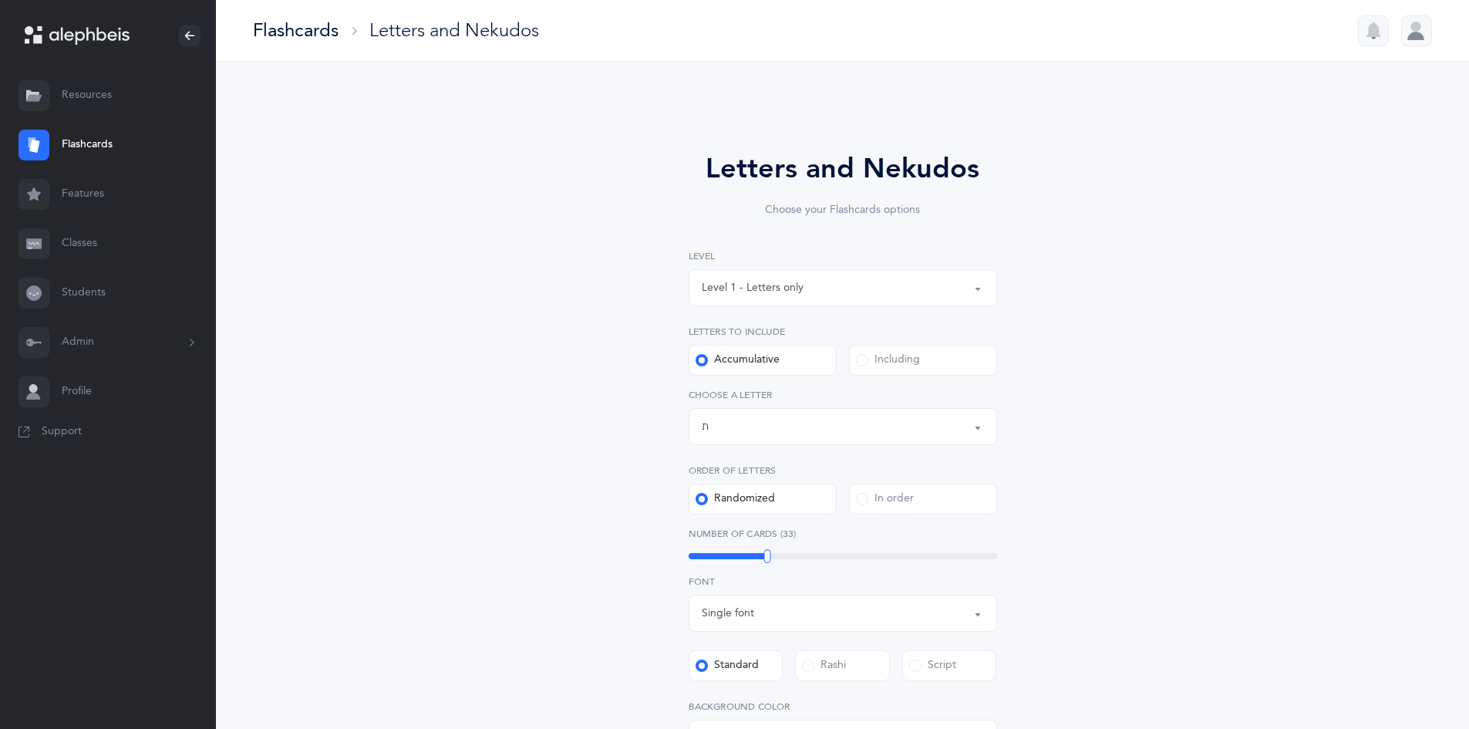
click at [811, 430] on div "Letters up until: ת" at bounding box center [843, 426] width 282 height 26
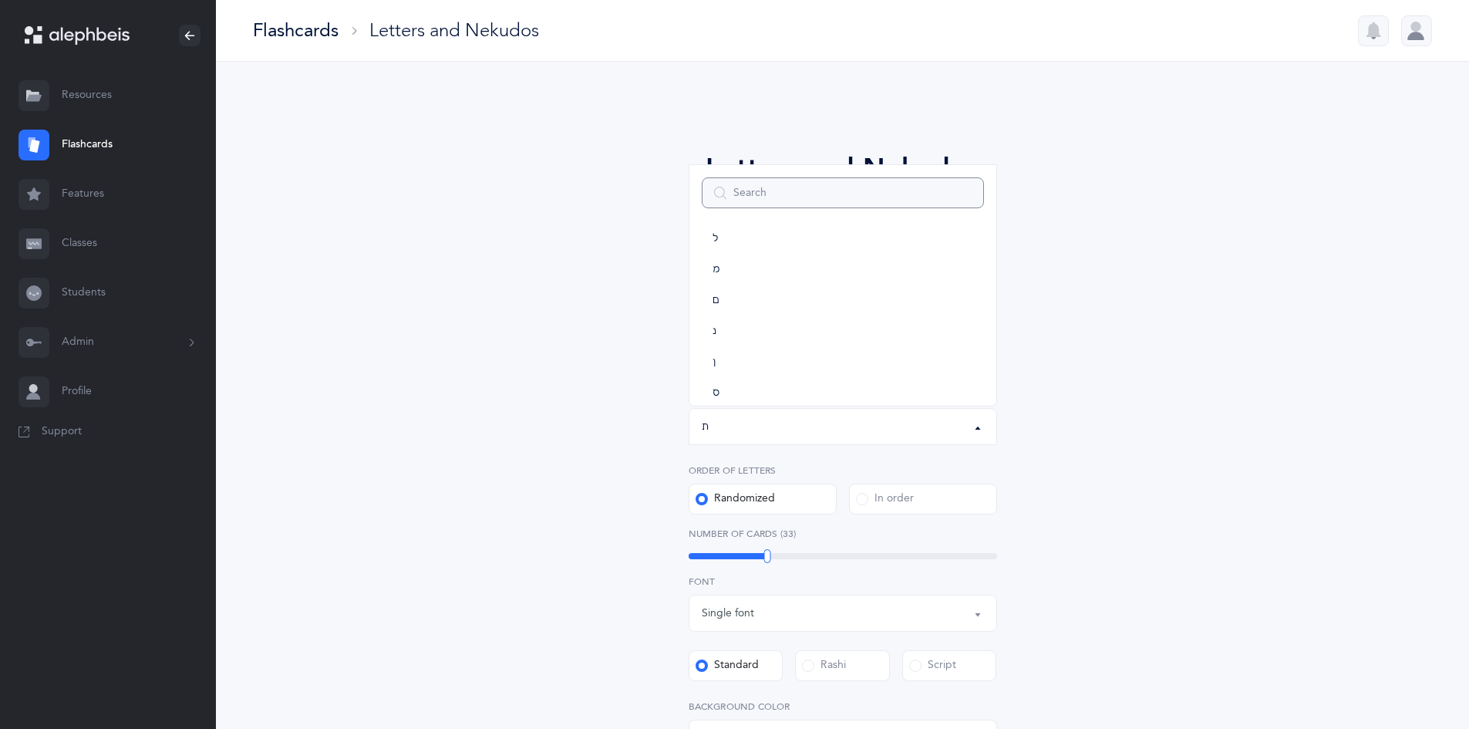
scroll to position [395, 0]
click at [794, 271] on link "ך" at bounding box center [843, 285] width 282 height 31
select select "11"
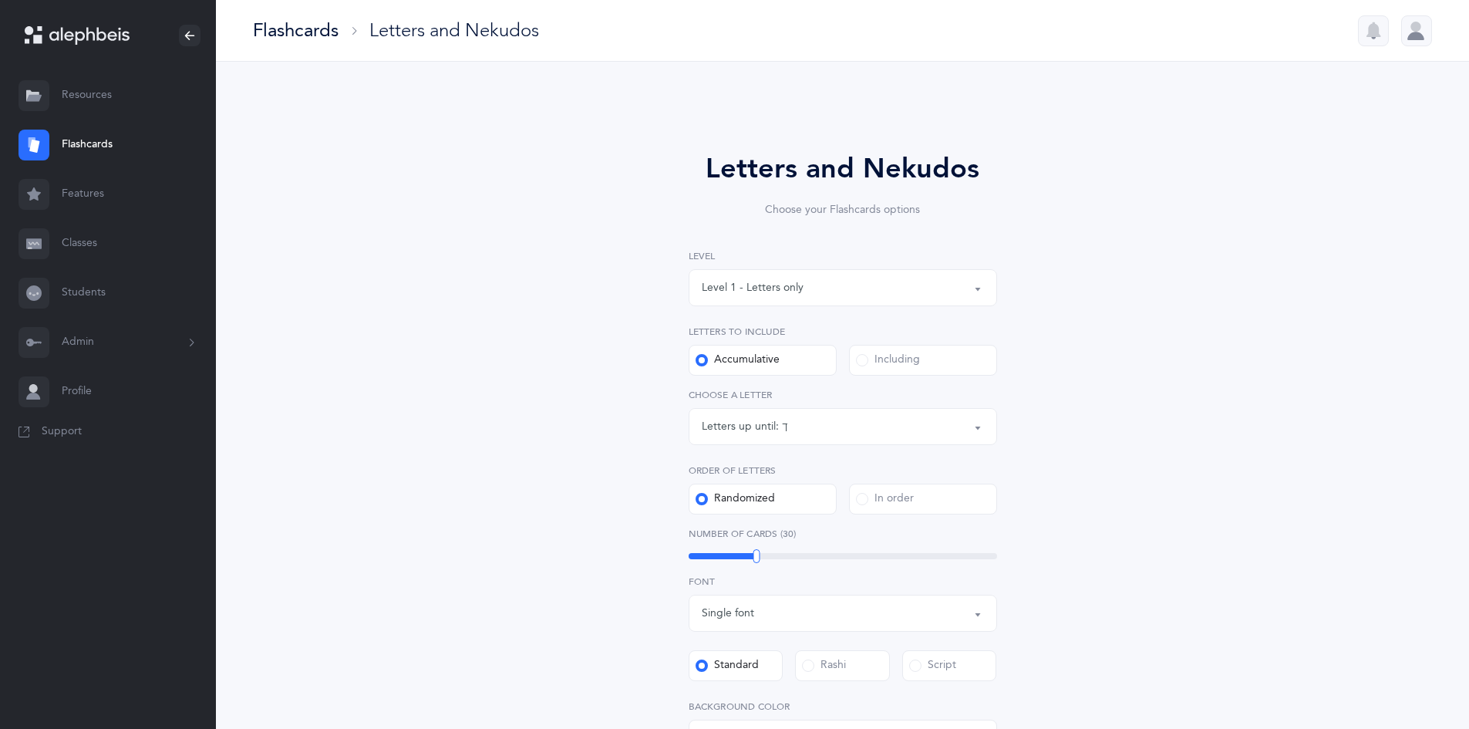
click at [1272, 348] on div "Letters and Nekudos Choose your Flashcards options Level 1 - Letters only Level…" at bounding box center [842, 574] width 1253 height 1025
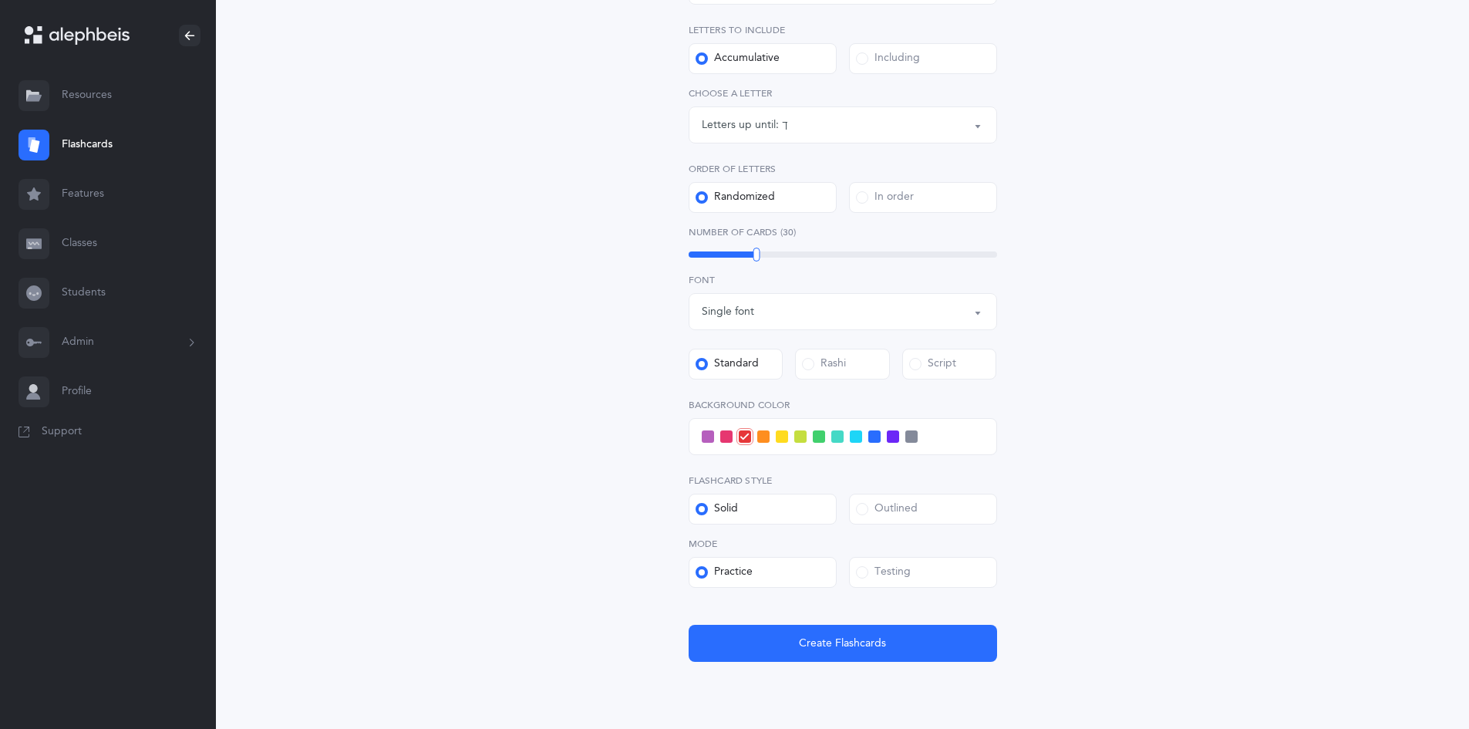
scroll to position [308, 0]
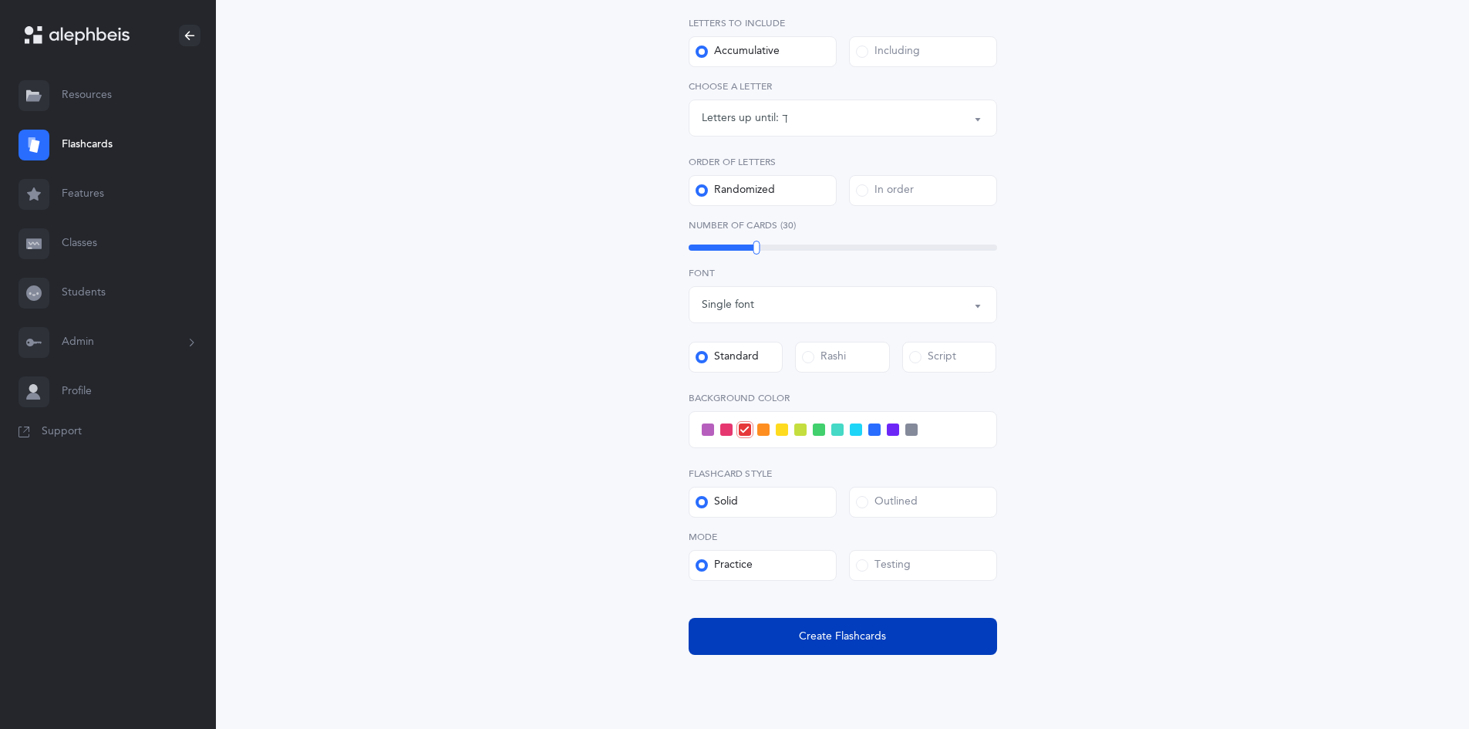
click at [817, 639] on span "Create Flashcards" at bounding box center [842, 636] width 87 height 16
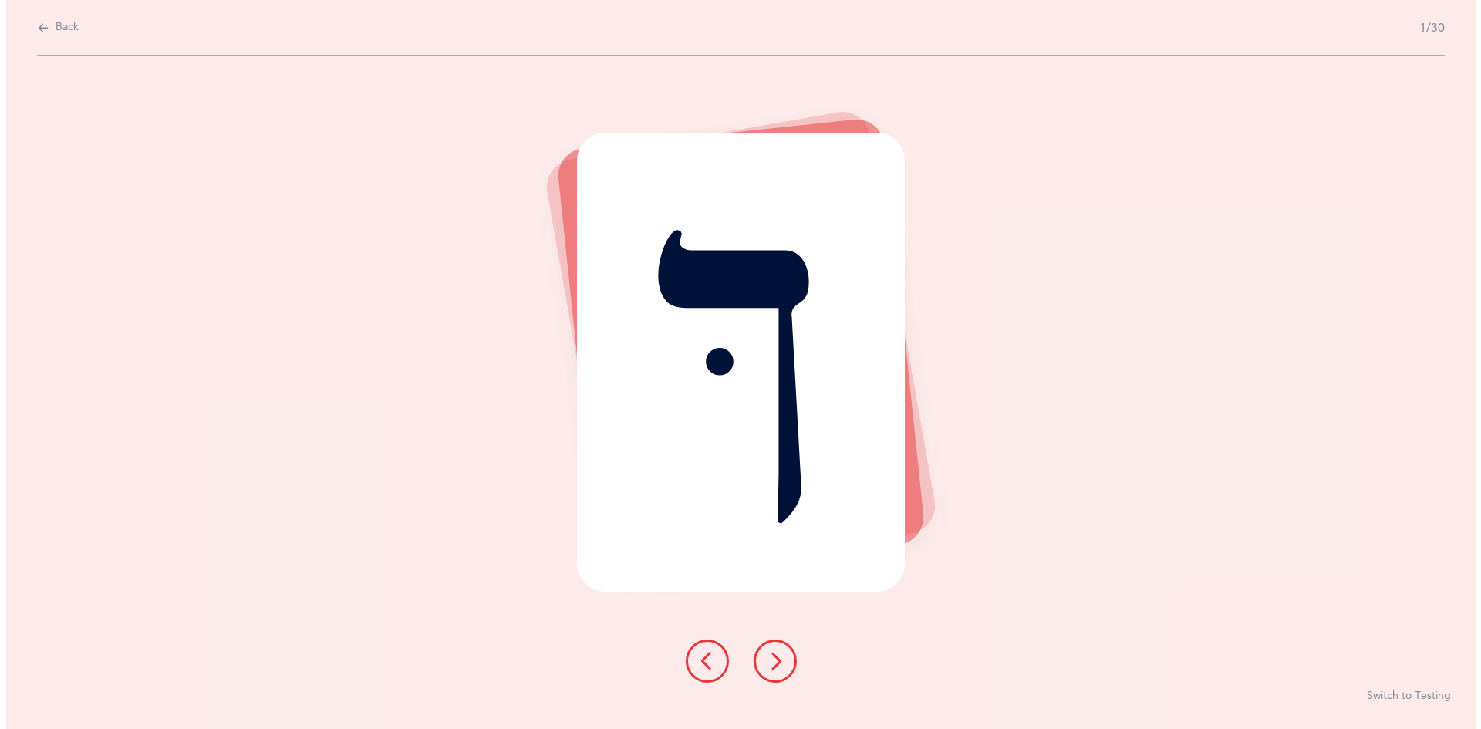
scroll to position [0, 0]
